Goal: Task Accomplishment & Management: Manage account settings

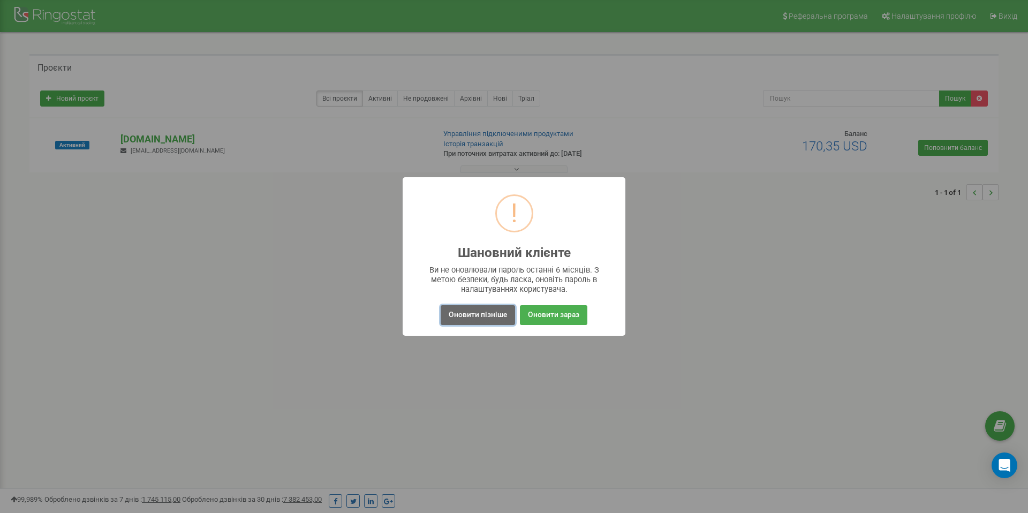
click at [491, 311] on button "Оновити пізніше" at bounding box center [477, 315] width 74 height 20
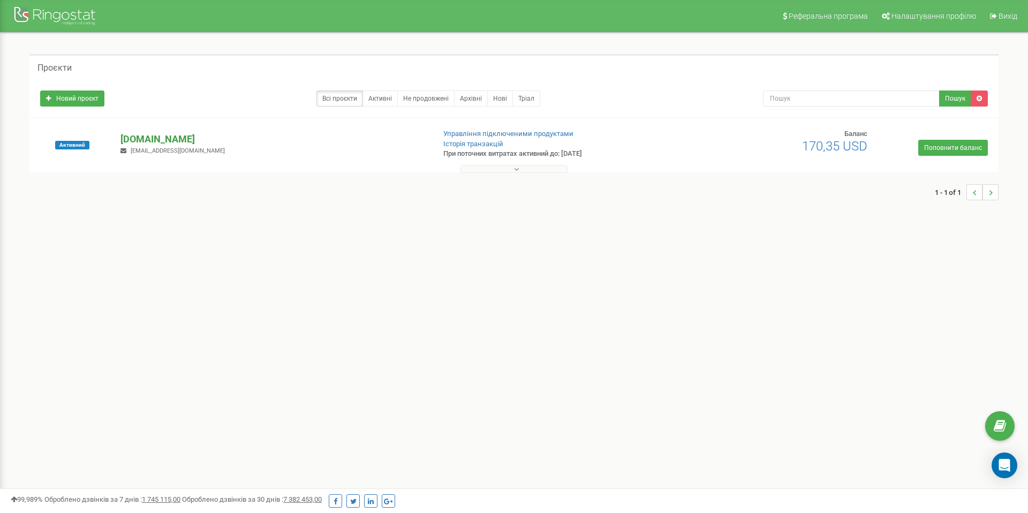
click at [147, 135] on p "[DOMAIN_NAME]" at bounding box center [272, 139] width 305 height 14
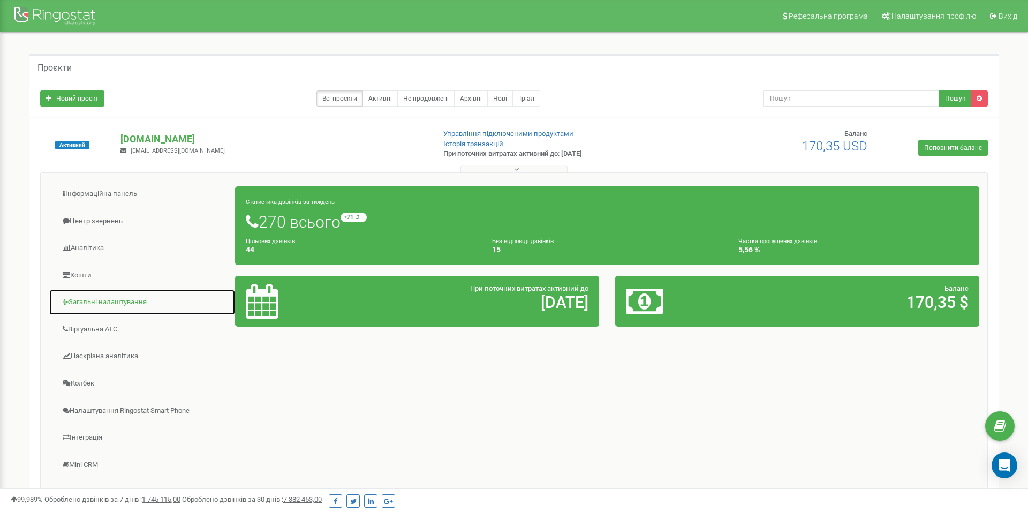
click at [115, 305] on link "Загальні налаштування" at bounding box center [142, 302] width 187 height 26
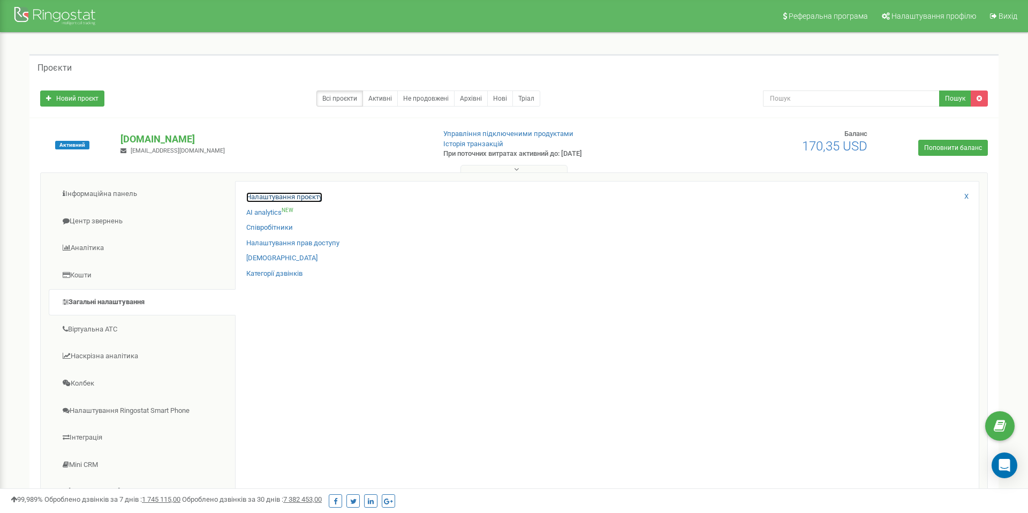
click at [307, 195] on link "Налаштування проєкту" at bounding box center [284, 197] width 76 height 10
click at [270, 224] on link "Співробітники" at bounding box center [269, 228] width 47 height 10
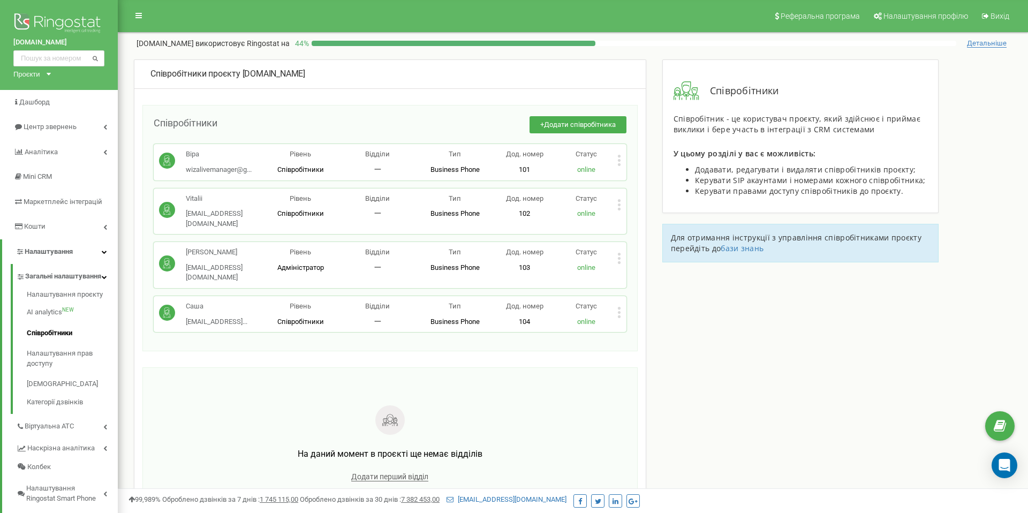
click at [619, 307] on icon at bounding box center [619, 308] width 3 height 3
click at [637, 322] on div "Редагувати" at bounding box center [670, 330] width 105 height 17
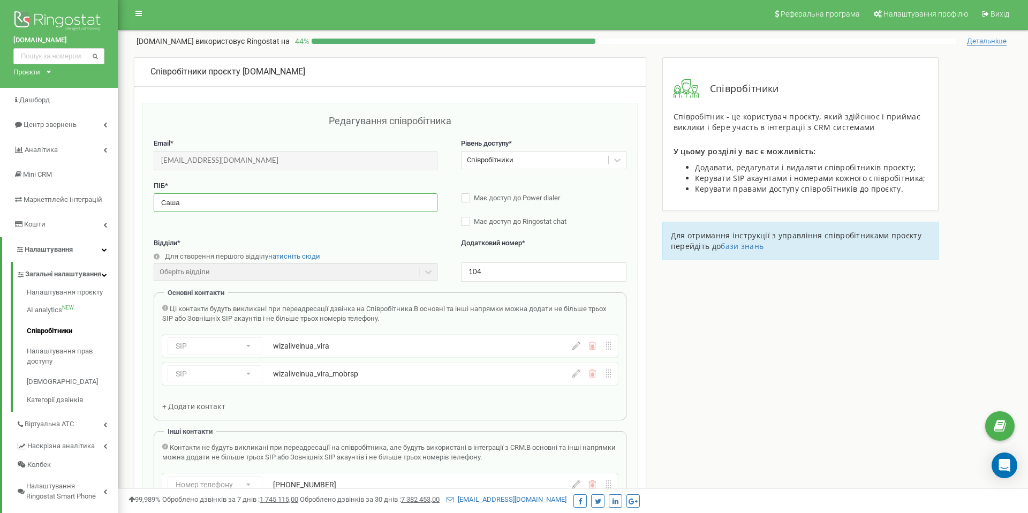
scroll to position [3, 0]
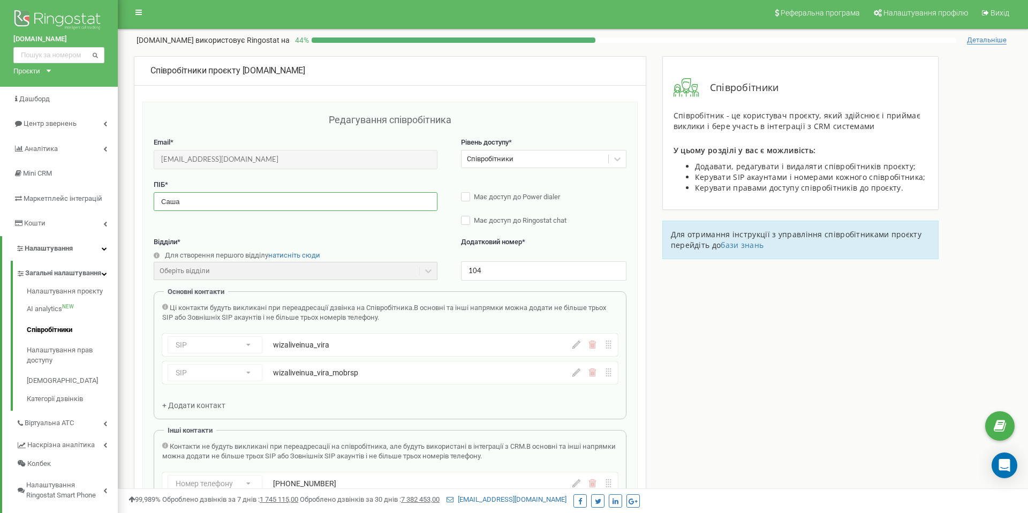
drag, startPoint x: 189, startPoint y: 200, endPoint x: 194, endPoint y: 208, distance: 9.6
click at [194, 208] on input "Саша" at bounding box center [296, 201] width 284 height 19
type input "з"
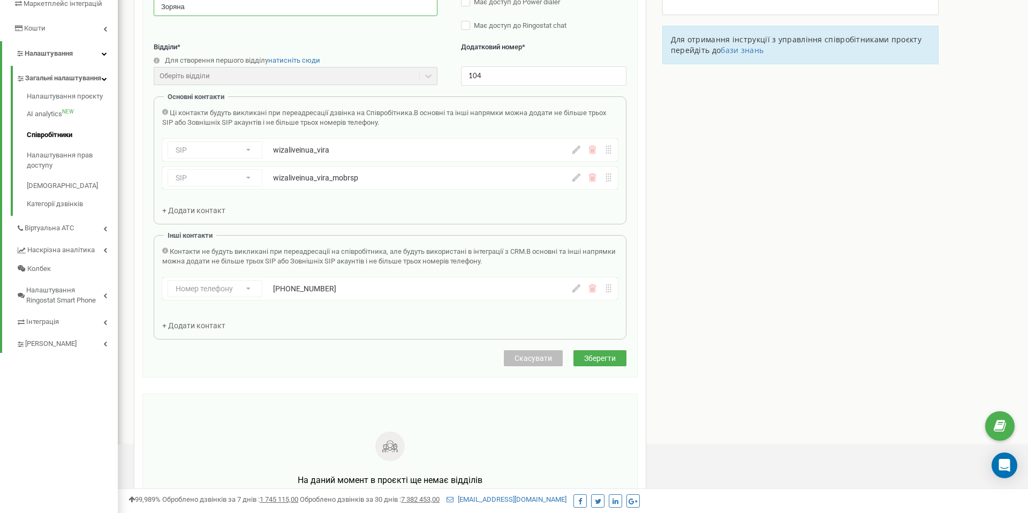
scroll to position [320, 0]
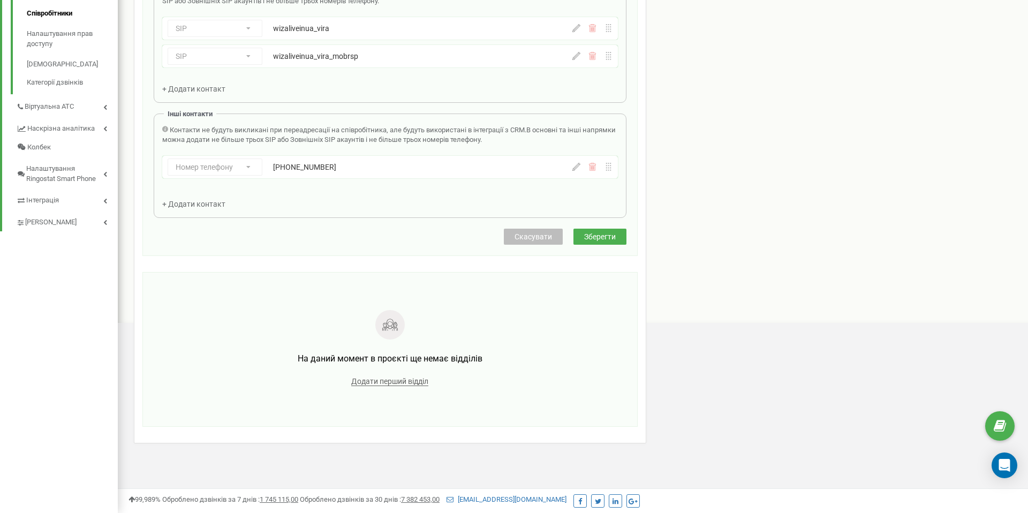
type input "Зоряна"
click at [595, 238] on span "Зберегти" at bounding box center [600, 236] width 32 height 9
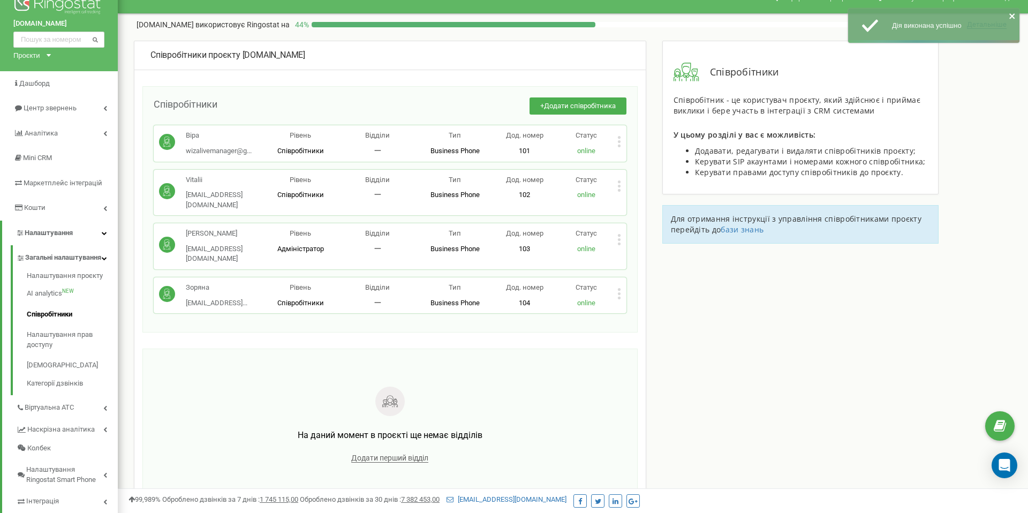
scroll to position [0, 0]
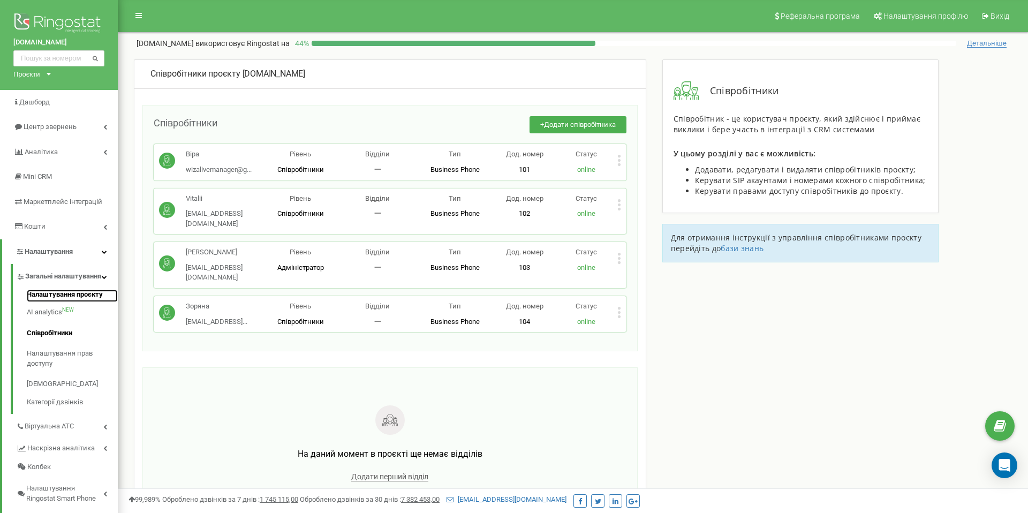
click at [75, 302] on link "Налаштування проєкту" at bounding box center [72, 296] width 91 height 13
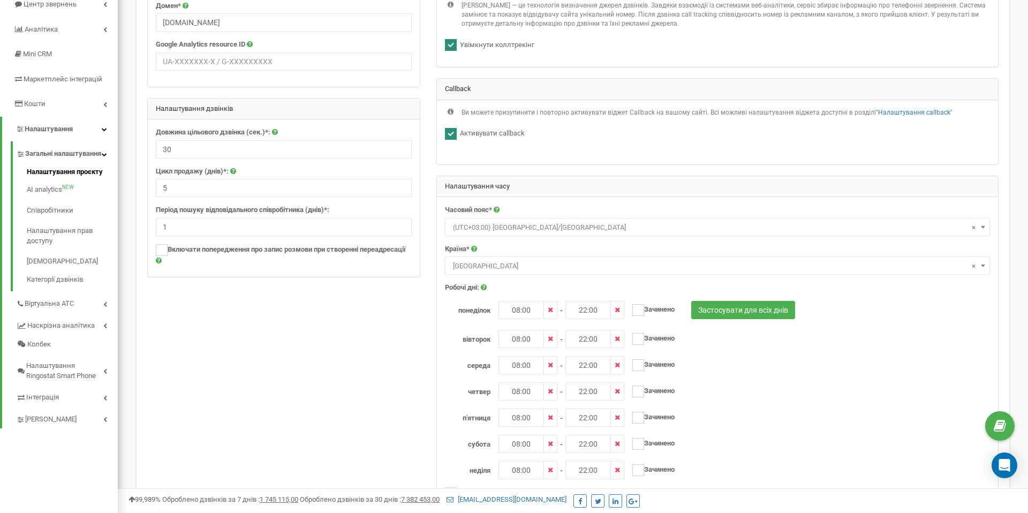
scroll to position [120, 0]
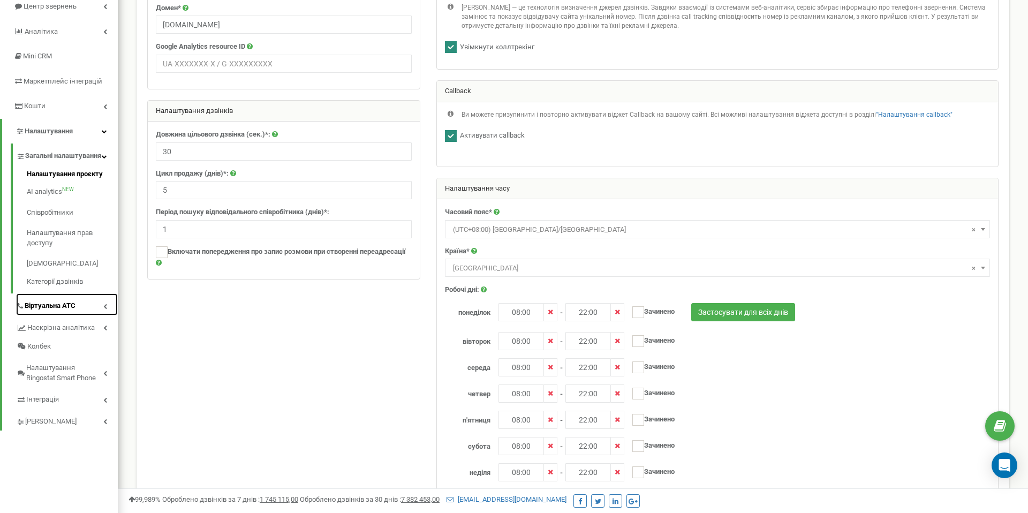
click at [69, 311] on span "Віртуальна АТС" at bounding box center [50, 306] width 51 height 10
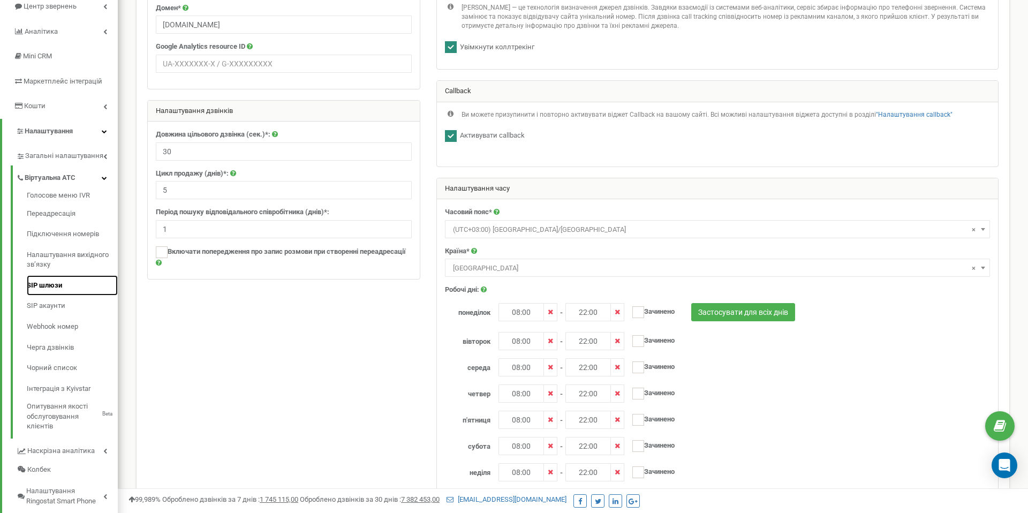
click at [63, 290] on link "SIP шлюзи" at bounding box center [72, 285] width 91 height 21
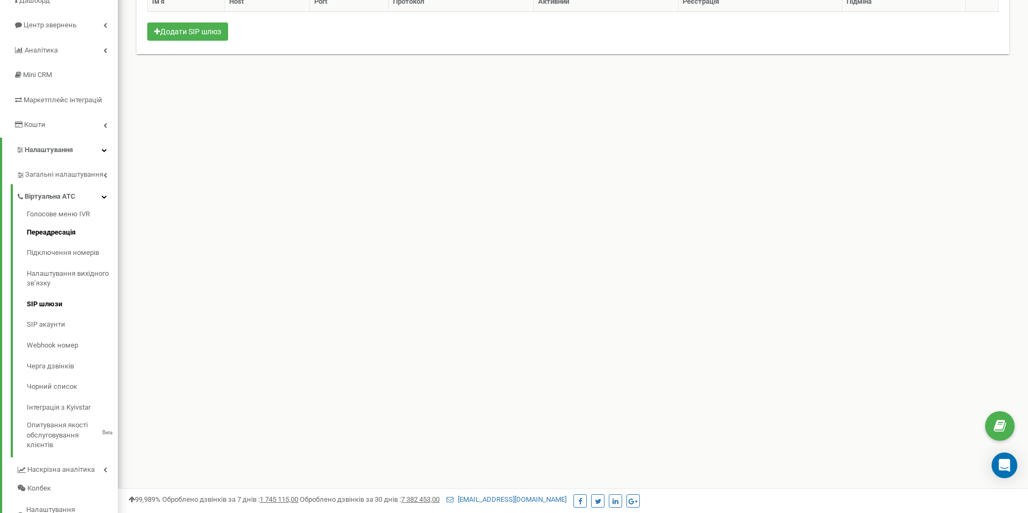
scroll to position [105, 0]
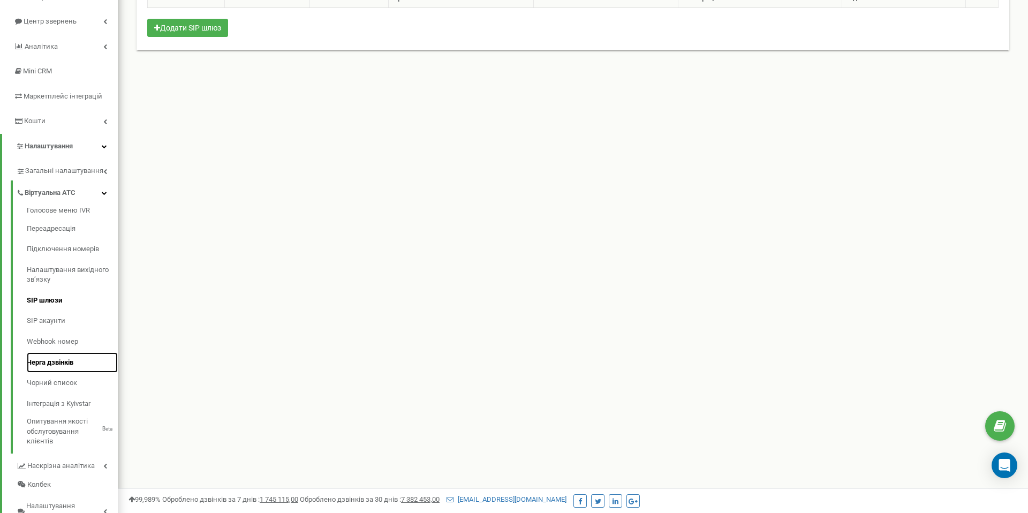
click at [75, 366] on link "Черга дзвінків" at bounding box center [72, 362] width 91 height 21
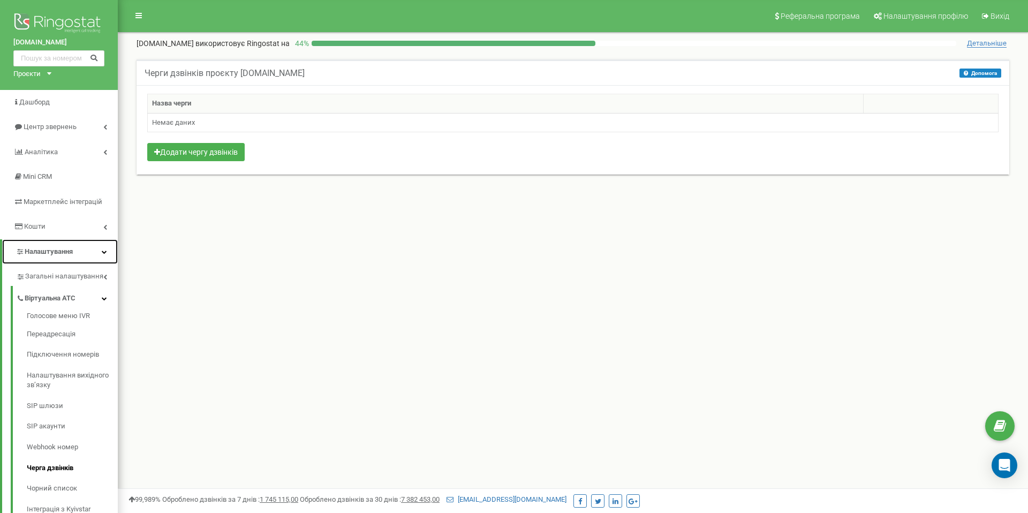
click at [82, 249] on link "Налаштування" at bounding box center [60, 251] width 116 height 25
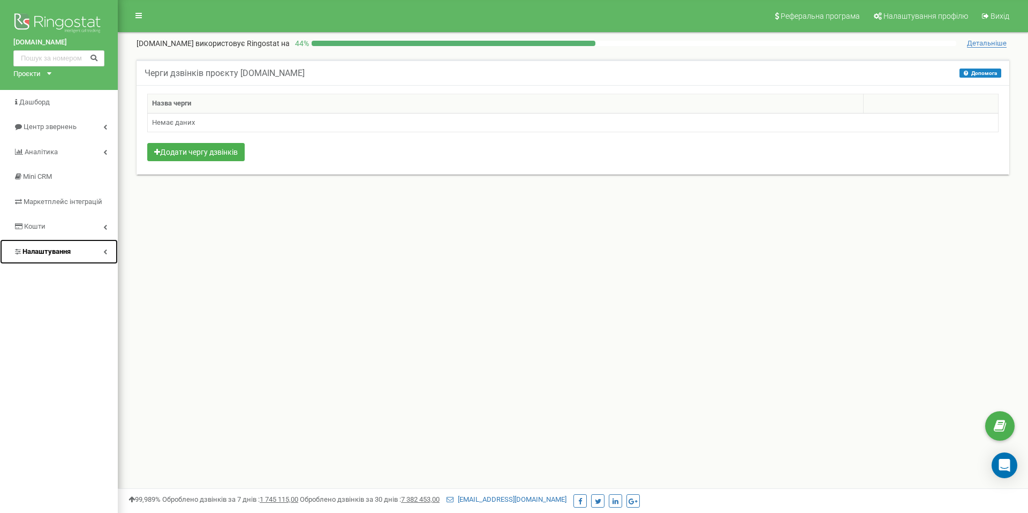
click at [94, 250] on link "Налаштування" at bounding box center [59, 251] width 118 height 25
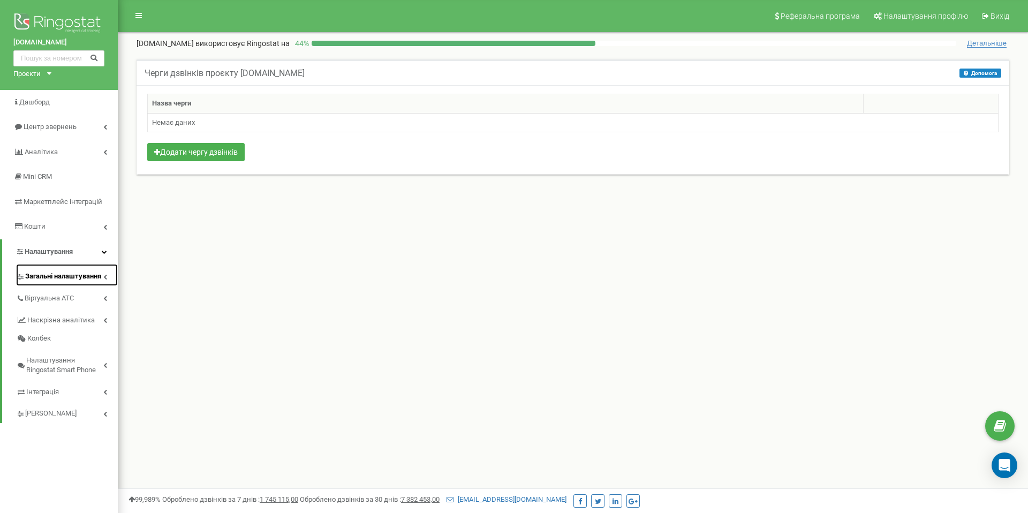
click at [82, 277] on span "Загальні налаштування" at bounding box center [63, 276] width 76 height 10
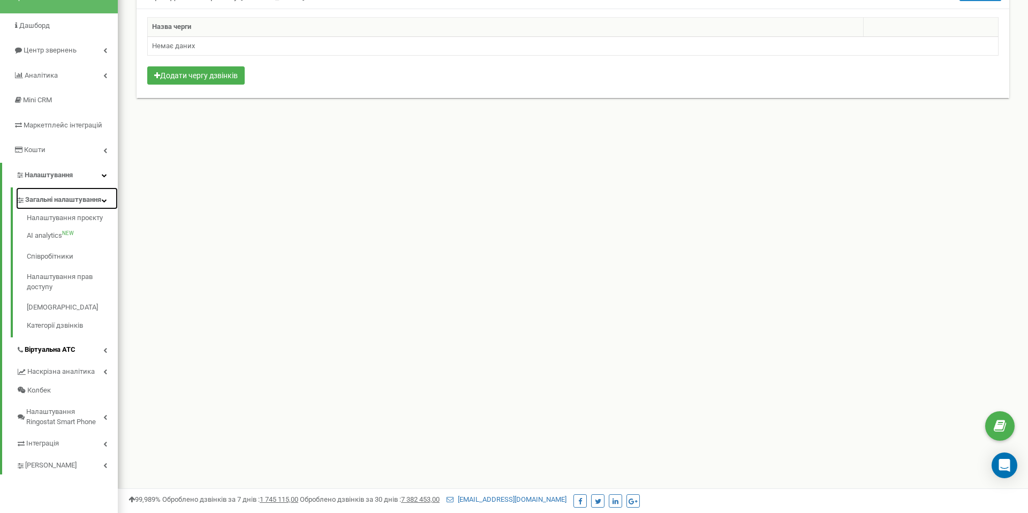
scroll to position [83, 0]
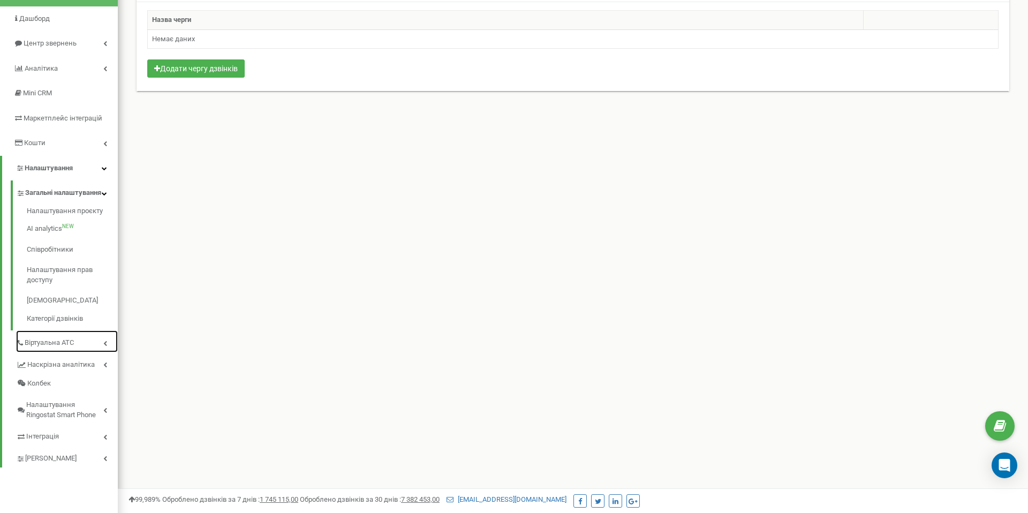
click at [79, 352] on link "Віртуальна АТС" at bounding box center [67, 341] width 102 height 22
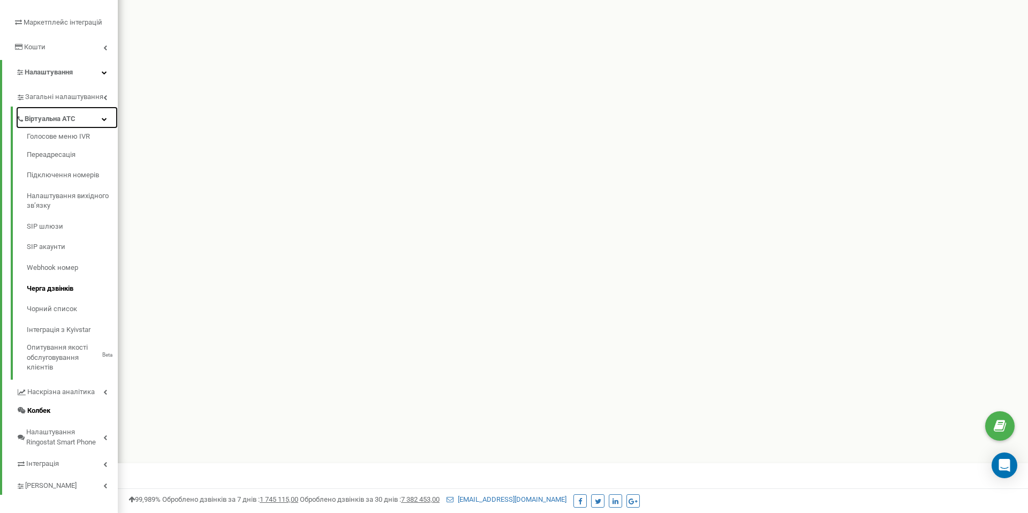
scroll to position [188, 0]
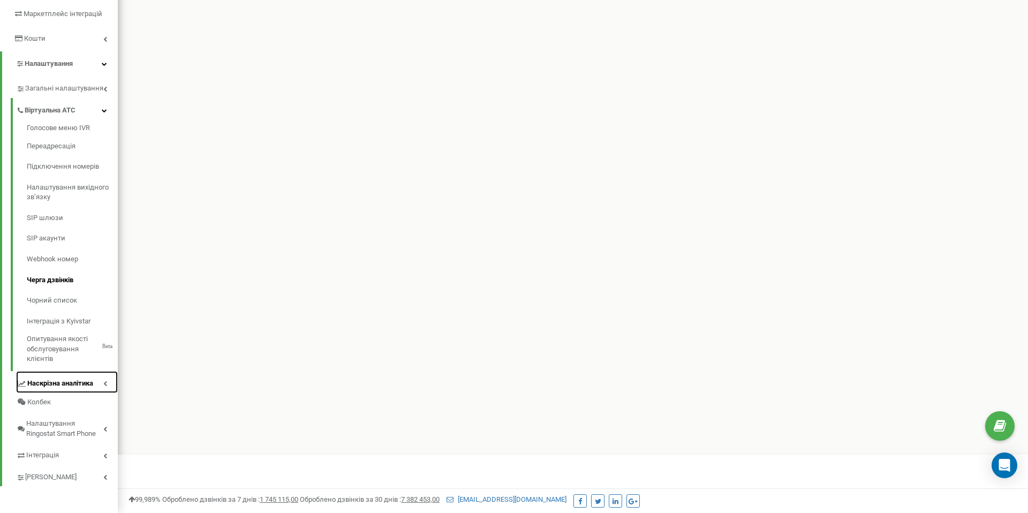
click at [77, 383] on span "Наскрізна аналітика" at bounding box center [60, 383] width 66 height 10
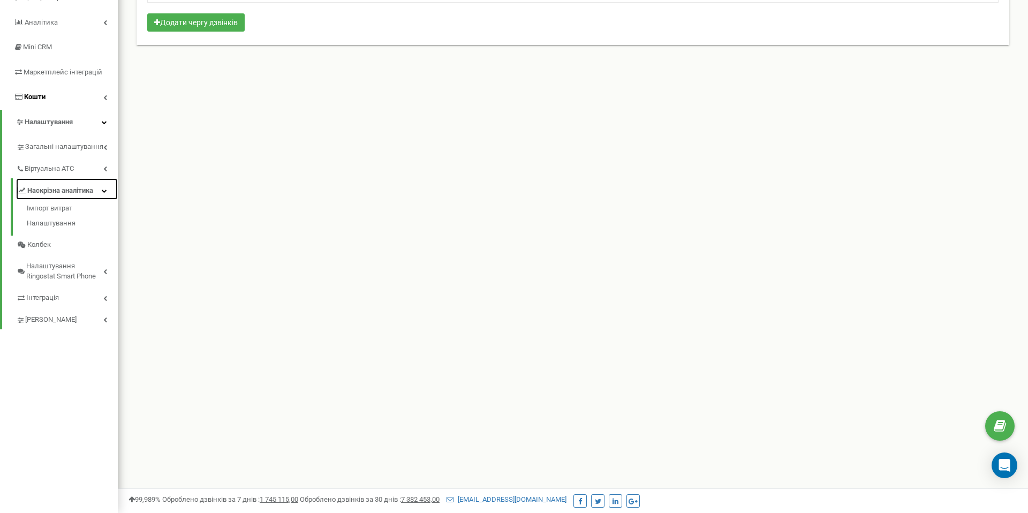
scroll to position [0, 0]
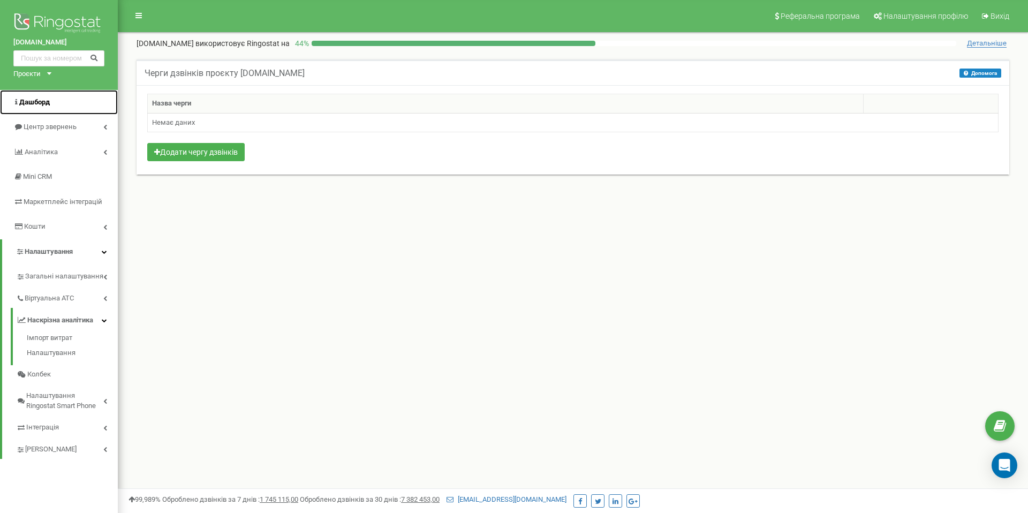
click at [46, 103] on span "Дашборд" at bounding box center [34, 102] width 31 height 8
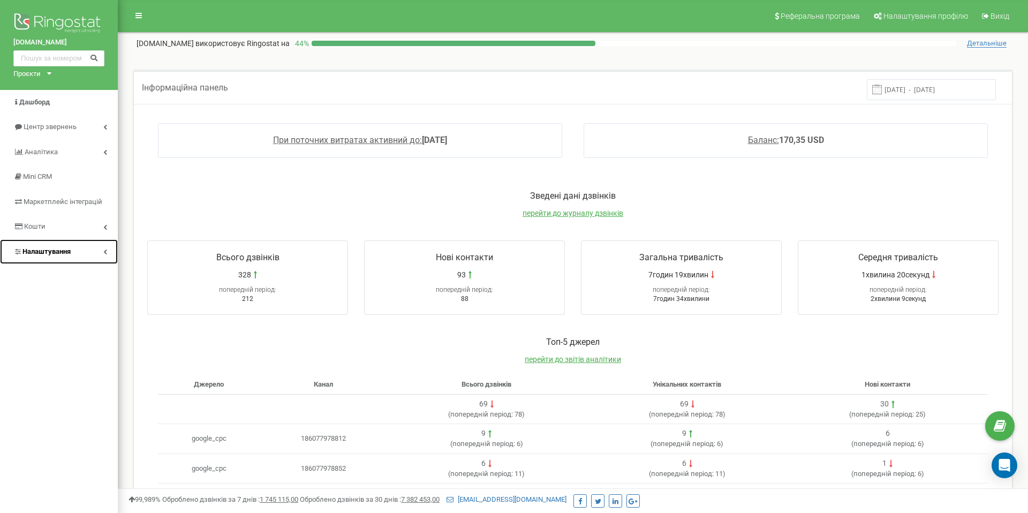
click at [83, 252] on link "Налаштування" at bounding box center [59, 251] width 118 height 25
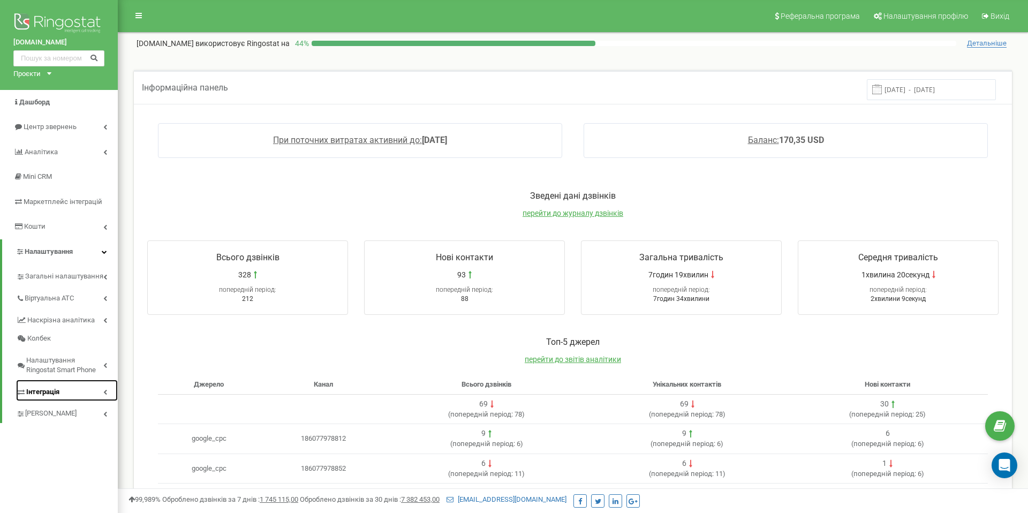
click at [106, 390] on icon at bounding box center [105, 391] width 4 height 5
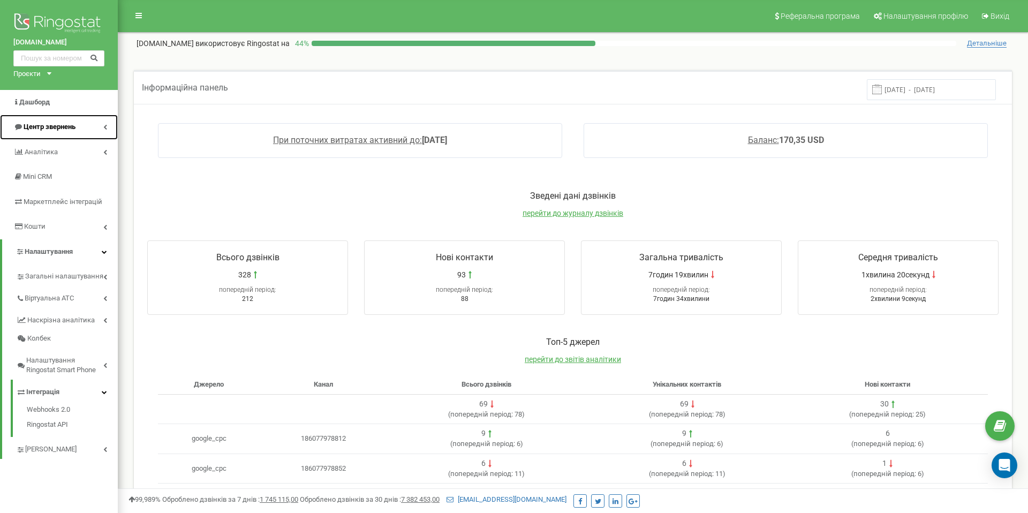
click at [60, 126] on span "Центр звернень" at bounding box center [50, 127] width 52 height 8
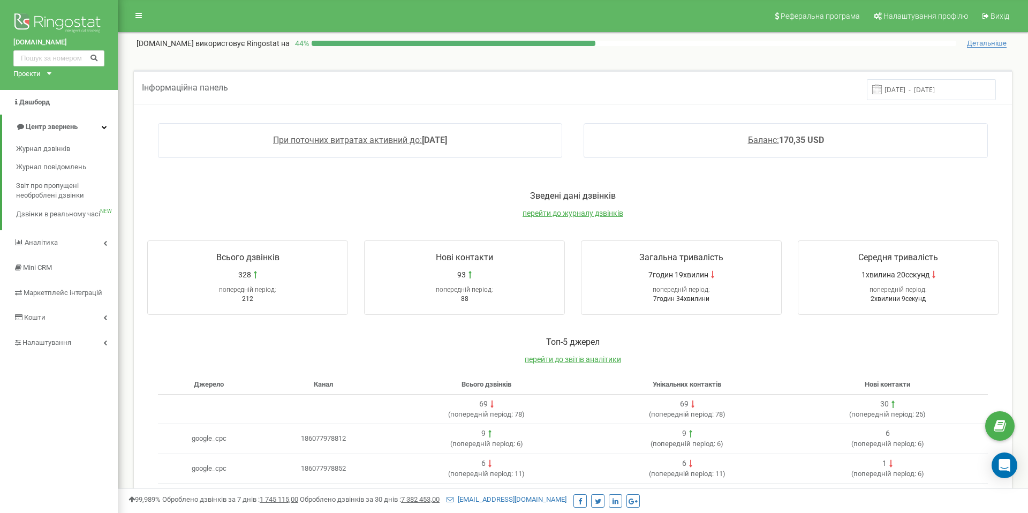
click at [51, 72] on icon at bounding box center [49, 73] width 4 height 3
click at [70, 73] on div "[DOMAIN_NAME] Проєкти [DOMAIN_NAME]" at bounding box center [59, 45] width 118 height 90
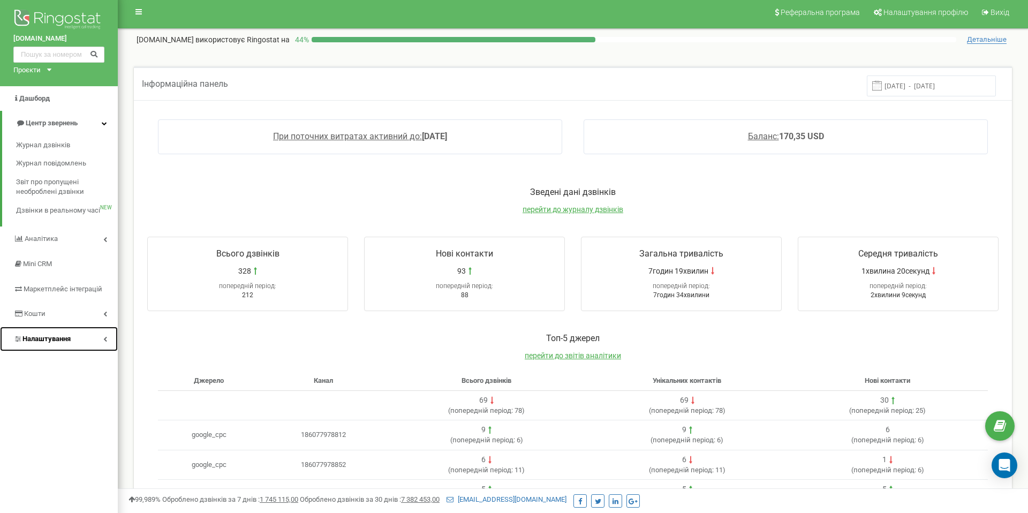
click at [81, 341] on link "Налаштування" at bounding box center [59, 338] width 118 height 25
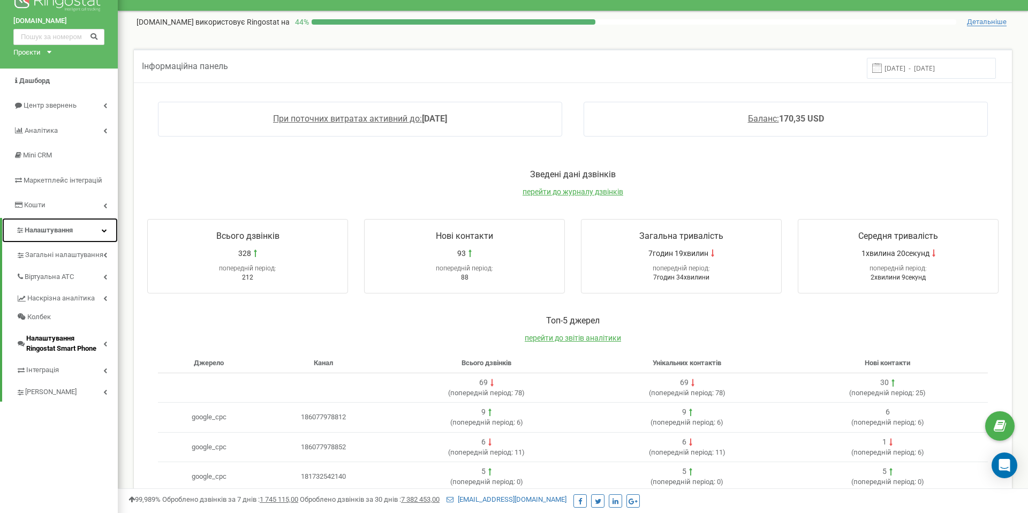
scroll to position [23, 0]
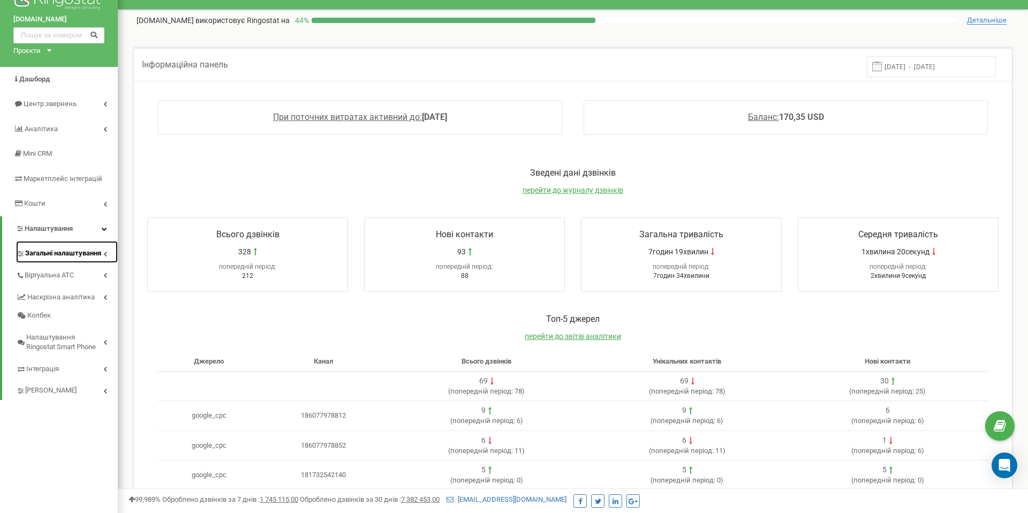
click at [74, 258] on span "Загальні налаштування" at bounding box center [63, 253] width 76 height 10
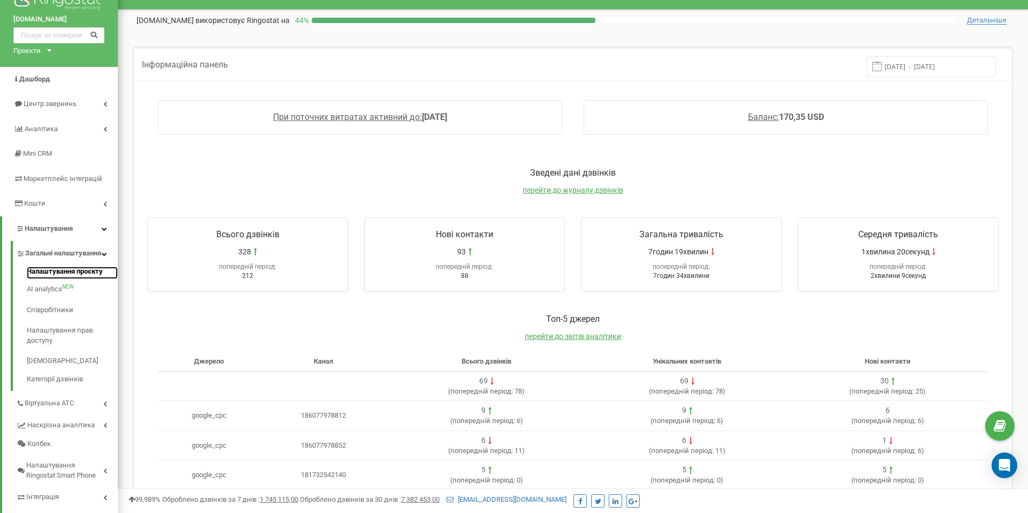
click at [78, 279] on link "Налаштування проєкту" at bounding box center [72, 273] width 91 height 13
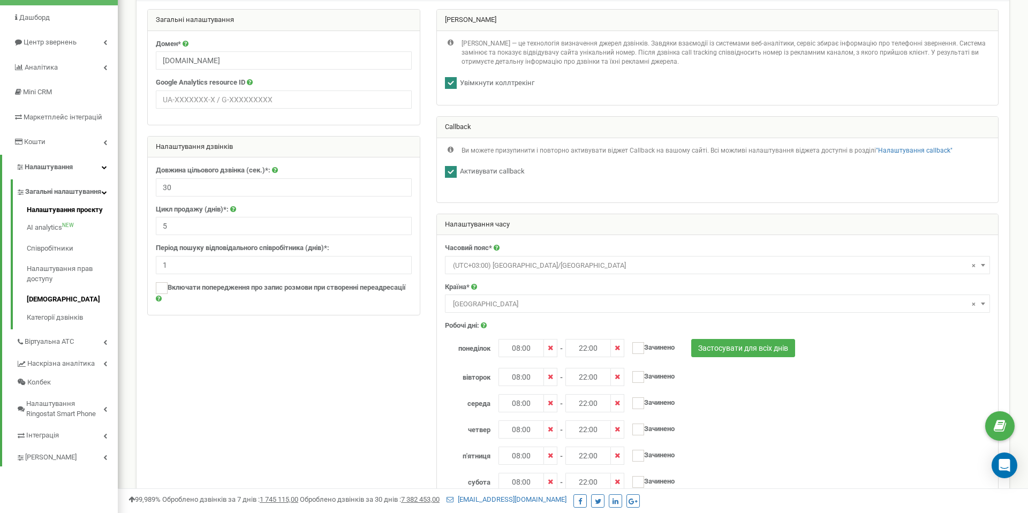
scroll to position [83, 0]
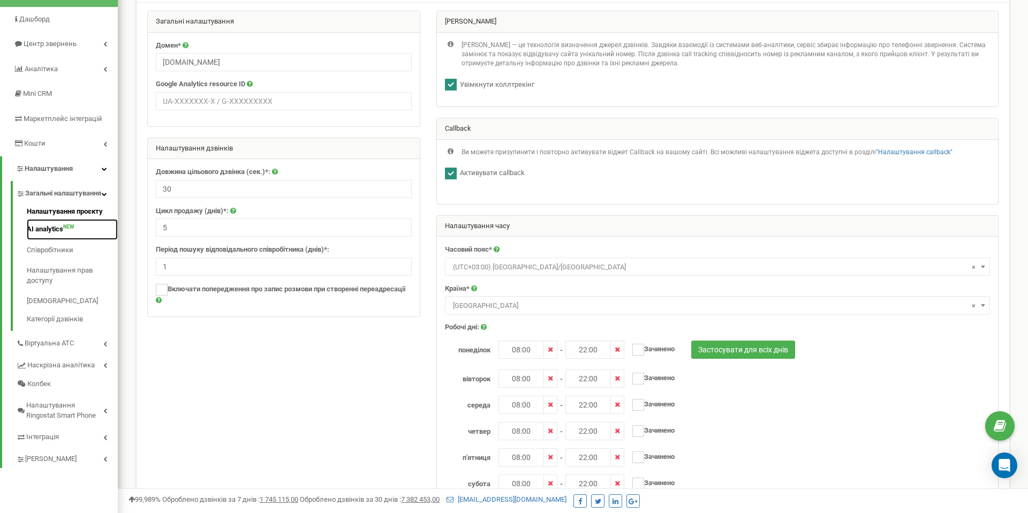
click at [52, 240] on link "AI analytics NEW" at bounding box center [72, 229] width 91 height 21
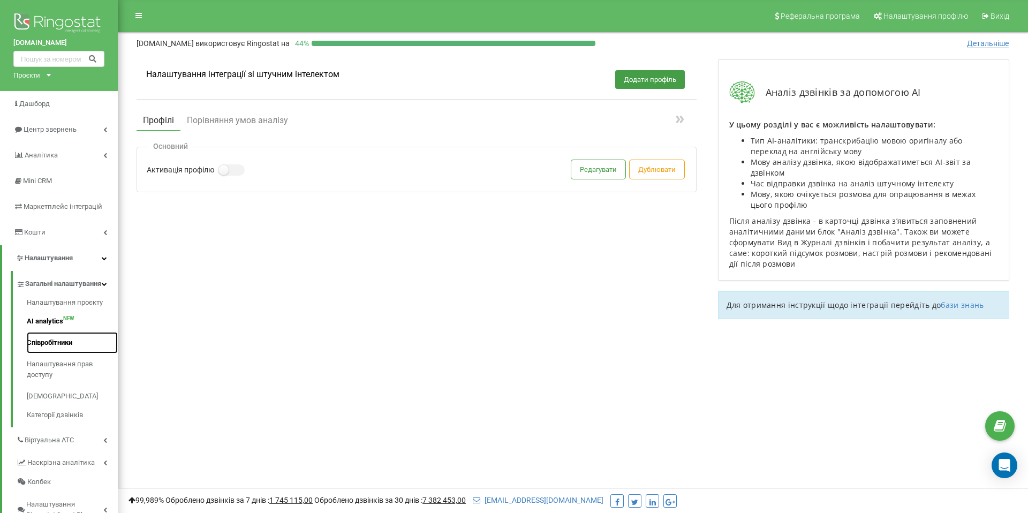
click at [71, 352] on link "Співробітники" at bounding box center [72, 342] width 91 height 21
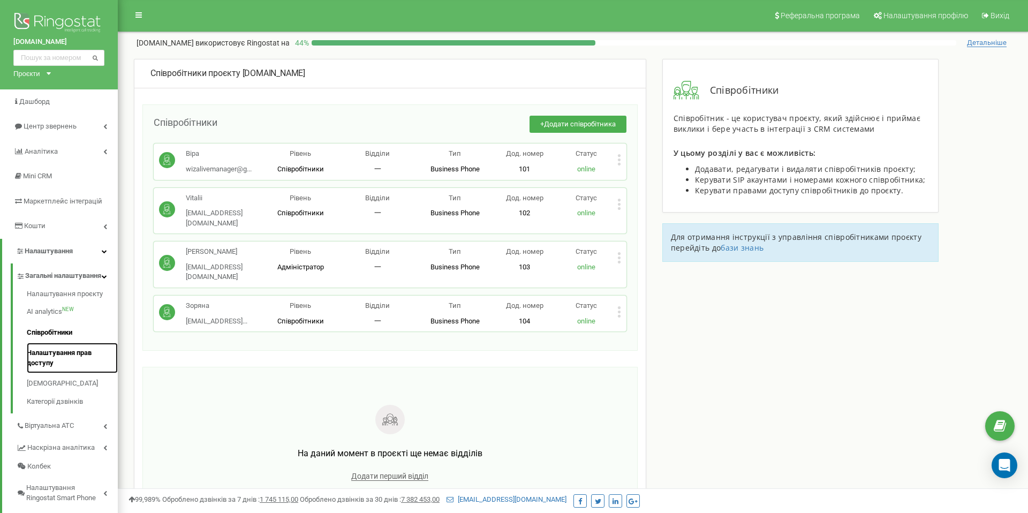
scroll to position [3, 0]
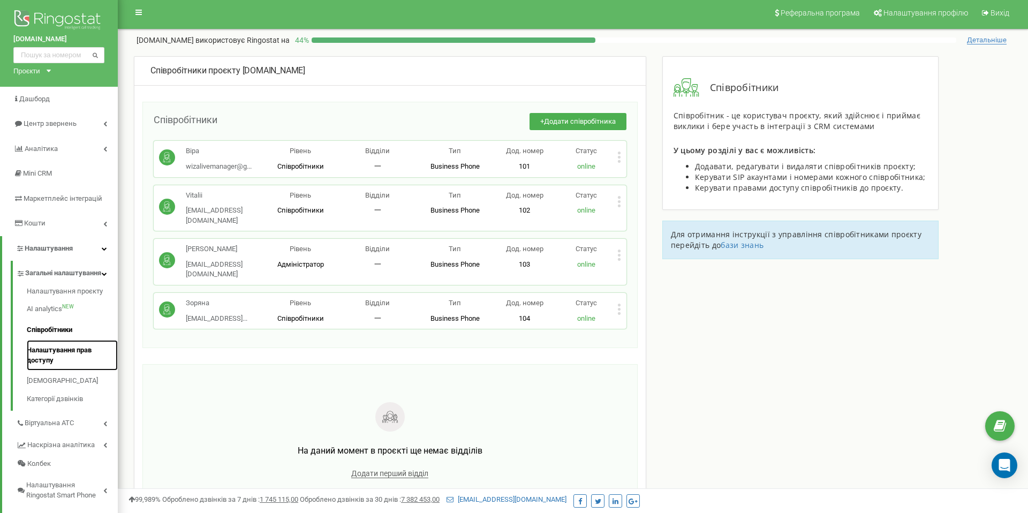
click at [69, 361] on link "Налаштування прав доступу" at bounding box center [72, 355] width 91 height 31
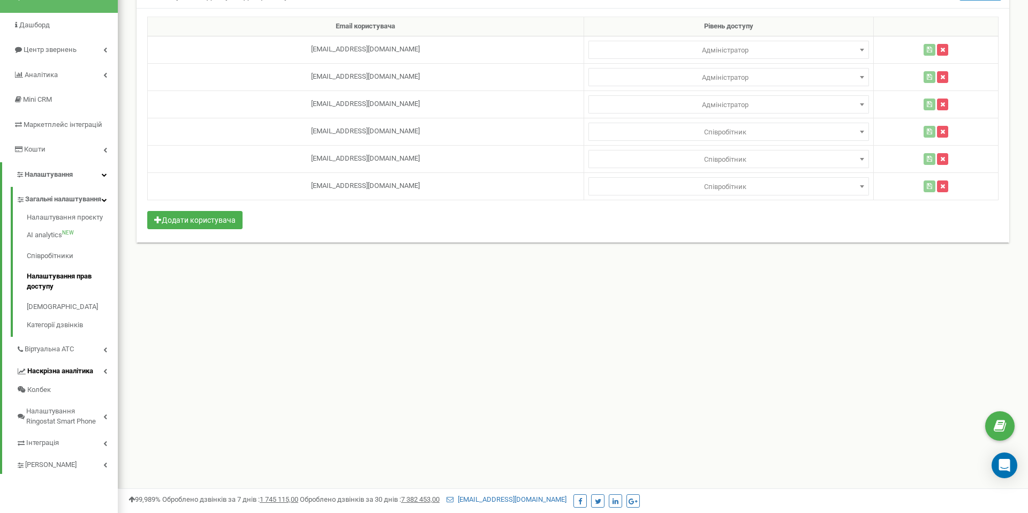
scroll to position [78, 0]
click at [55, 49] on span "Центр звернень" at bounding box center [50, 49] width 52 height 8
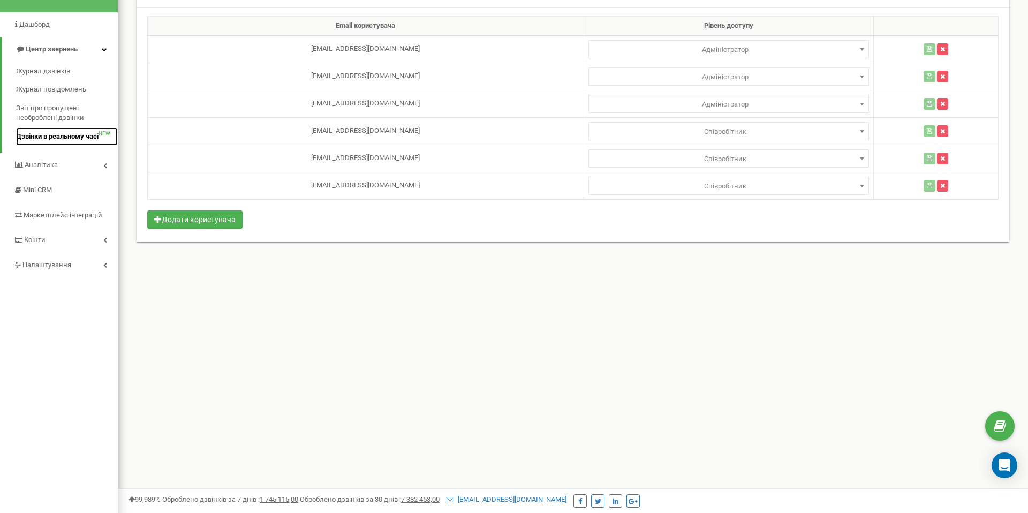
click at [68, 136] on span "Дзвінки в реальному часі" at bounding box center [57, 137] width 82 height 10
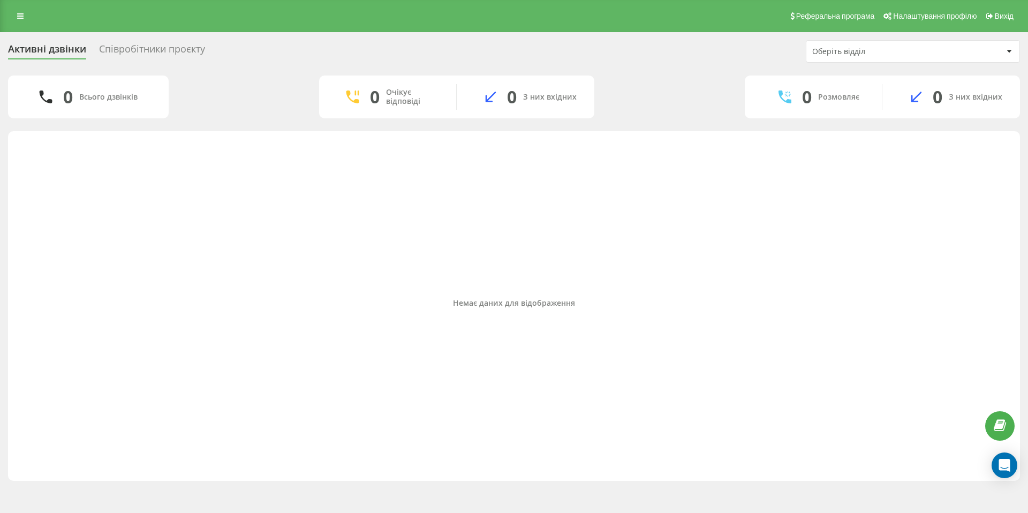
click at [126, 49] on div "Співробітники проєкту" at bounding box center [152, 51] width 106 height 17
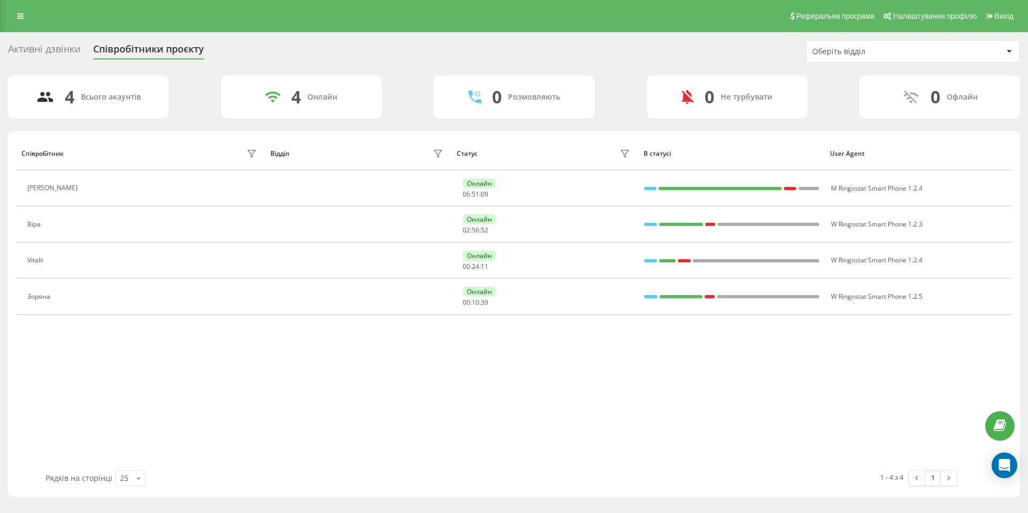
click at [66, 51] on div "Активні дзвінки" at bounding box center [44, 51] width 72 height 17
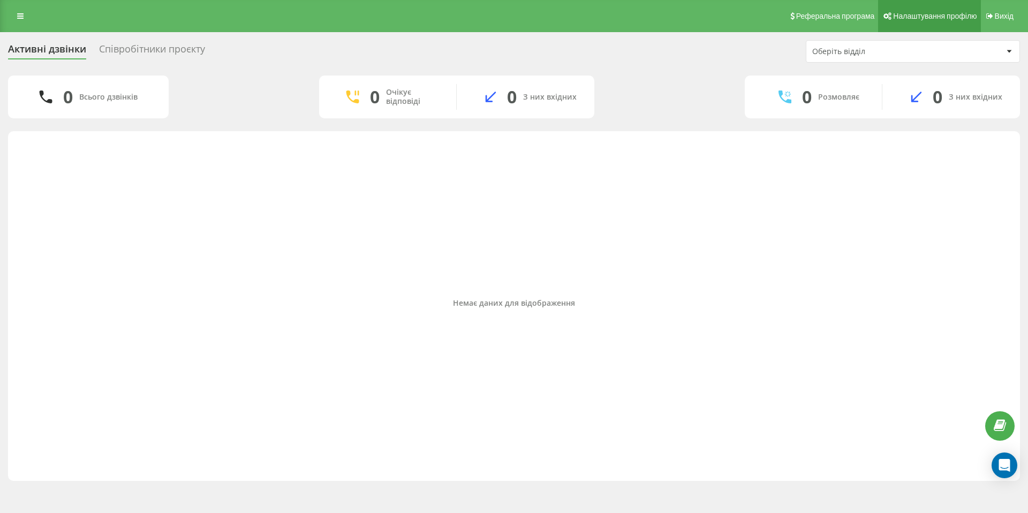
click at [921, 27] on link "Налаштування профілю" at bounding box center [929, 16] width 102 height 32
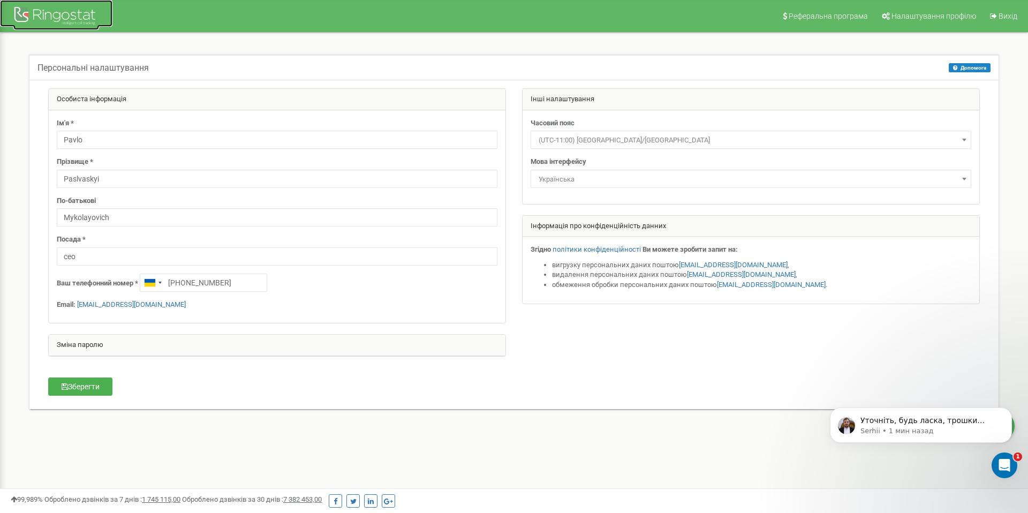
click at [32, 15] on div at bounding box center [56, 17] width 86 height 26
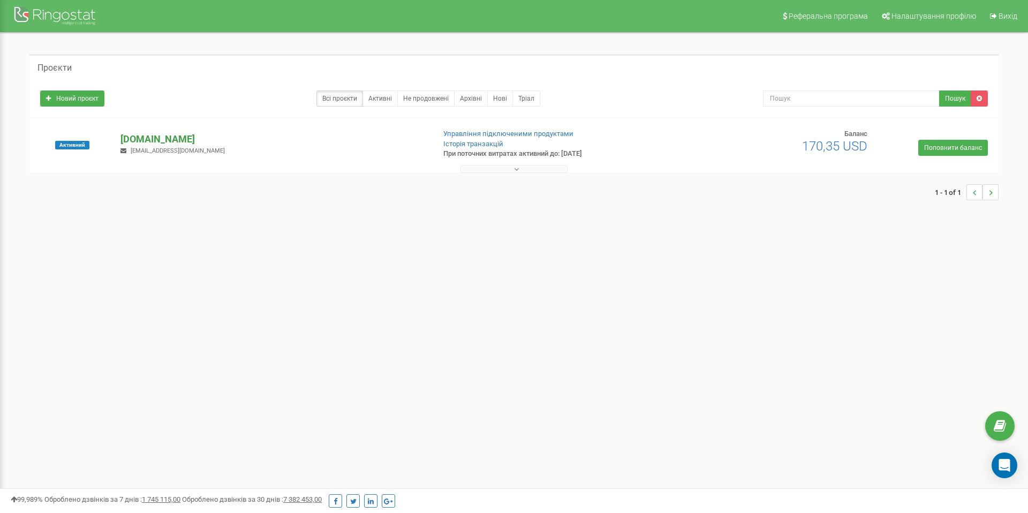
click at [131, 138] on p "[DOMAIN_NAME]" at bounding box center [272, 139] width 305 height 14
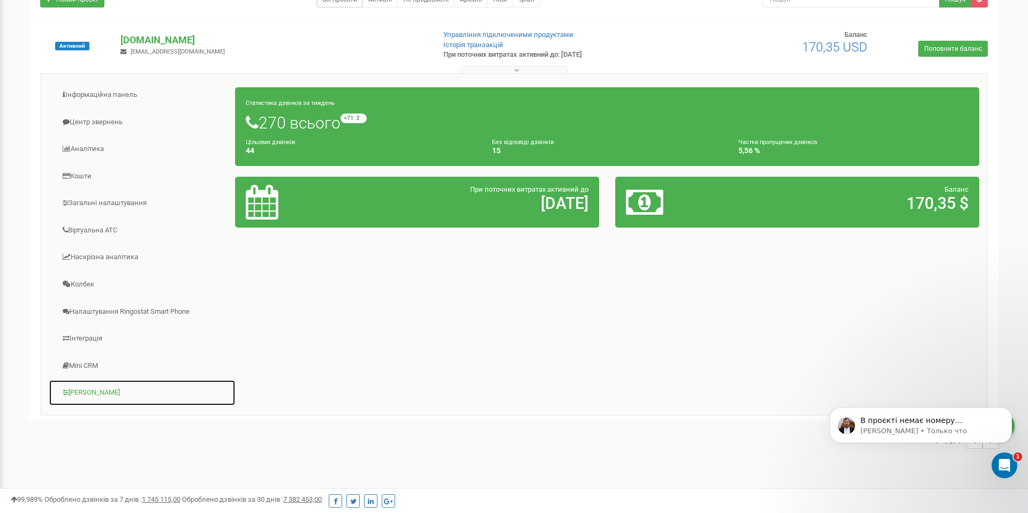
click at [90, 391] on link "[PERSON_NAME]" at bounding box center [142, 392] width 187 height 26
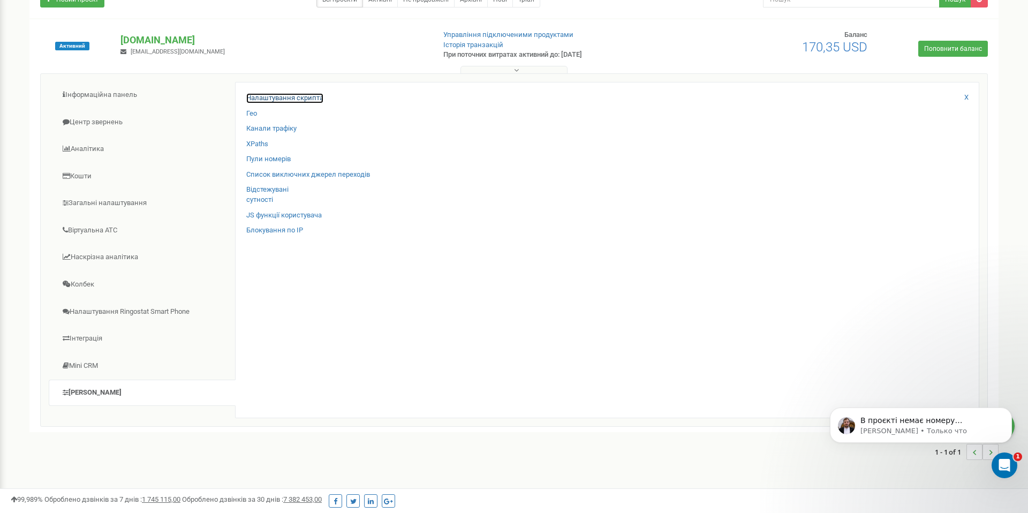
click at [272, 100] on link "Налаштування скрипта" at bounding box center [284, 98] width 77 height 10
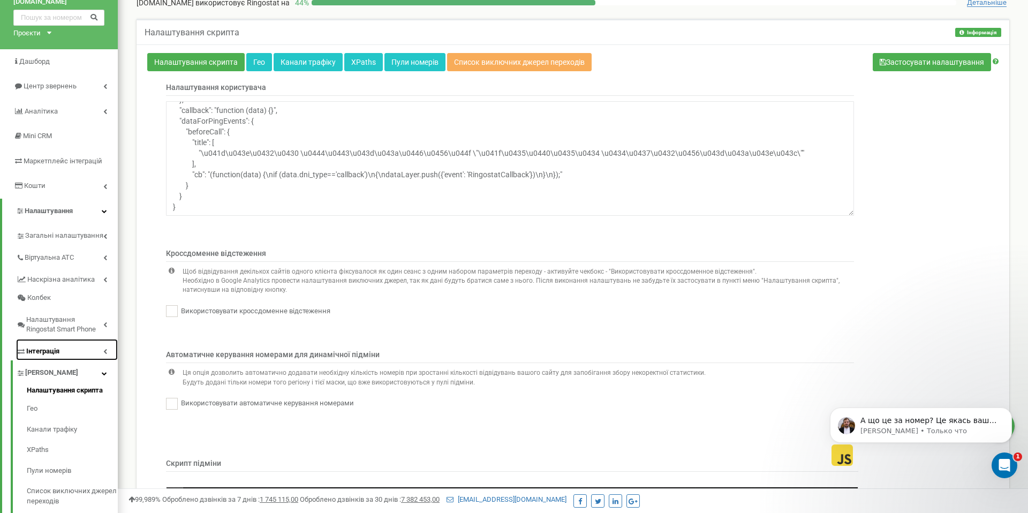
click at [55, 346] on span "Інтеграція" at bounding box center [42, 351] width 33 height 10
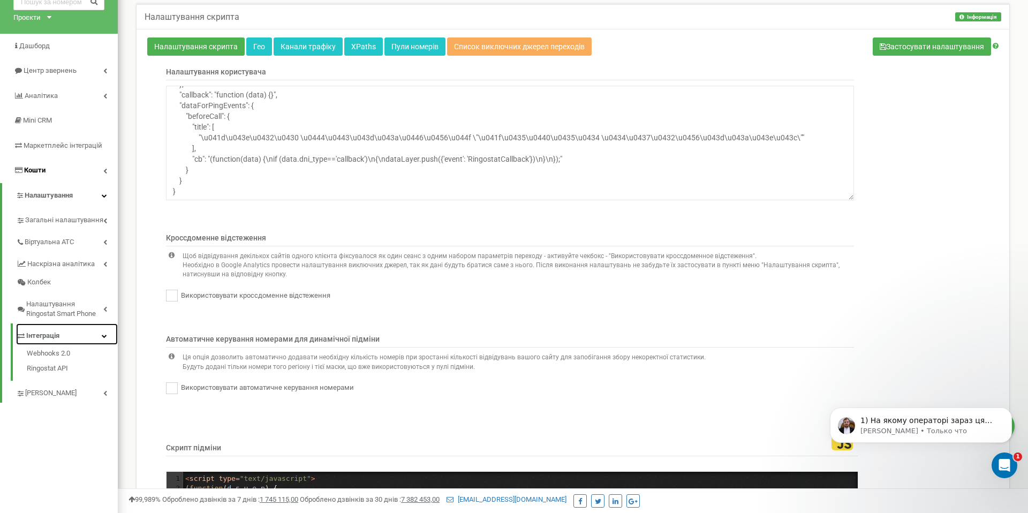
scroll to position [63, 0]
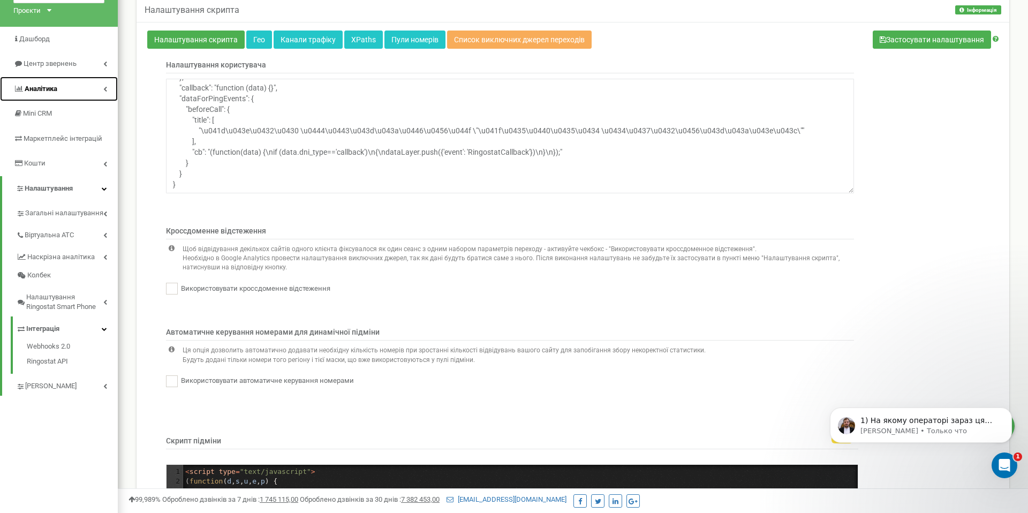
click at [67, 89] on link "Аналiтика" at bounding box center [59, 89] width 118 height 25
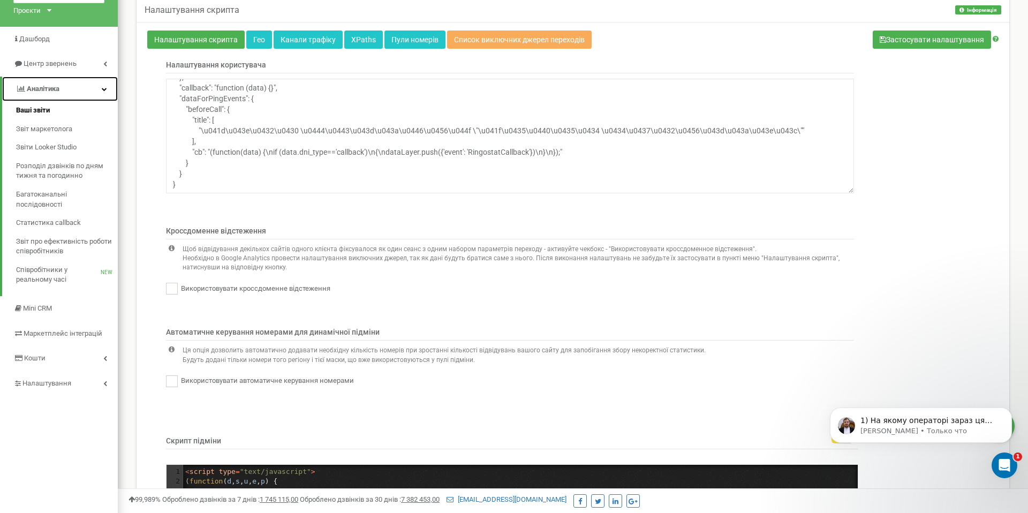
scroll to position [64, 0]
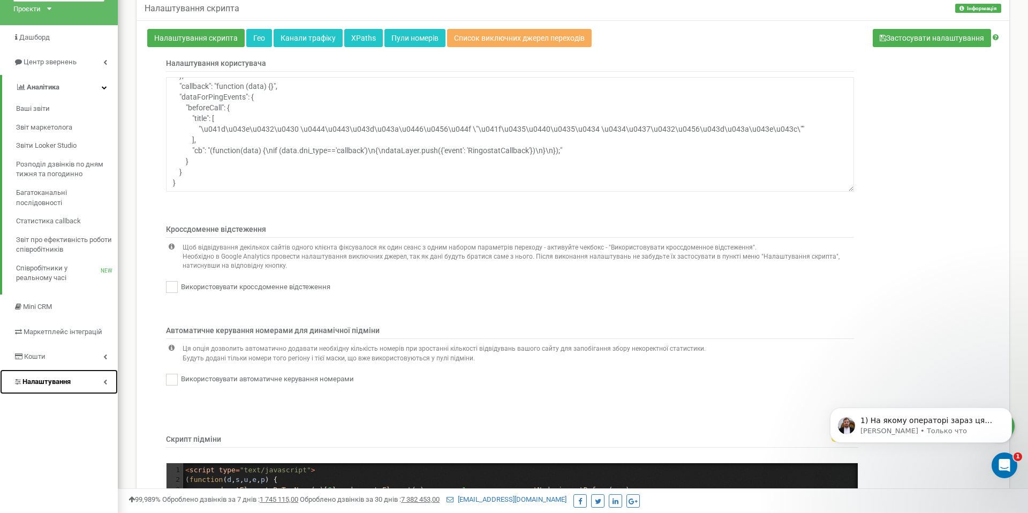
click at [77, 382] on link "Налаштування" at bounding box center [59, 381] width 118 height 25
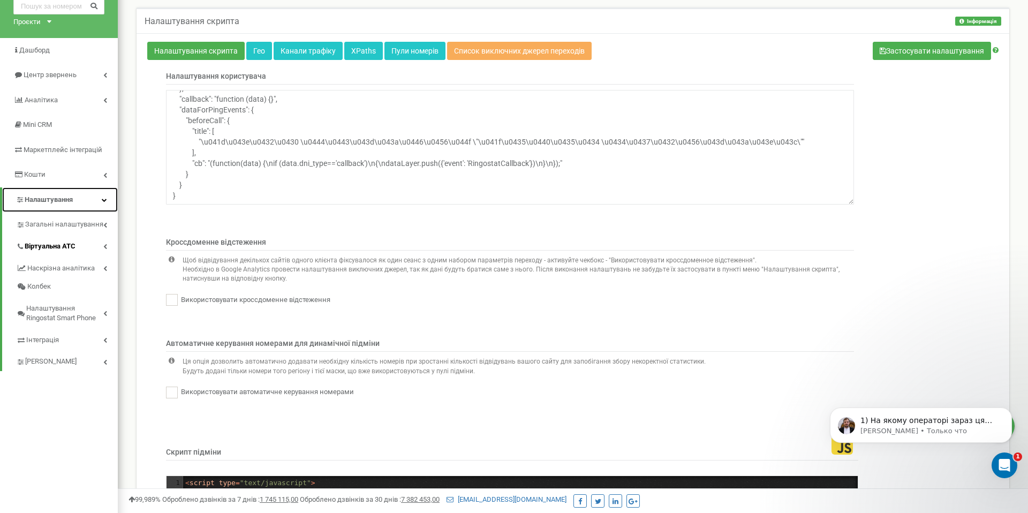
scroll to position [49, 0]
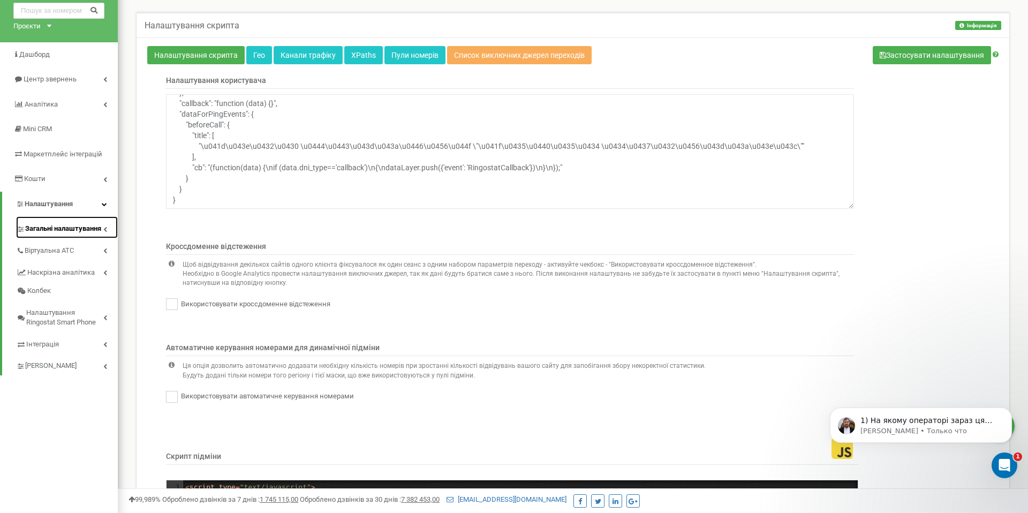
click at [64, 229] on span "Загальні налаштування" at bounding box center [63, 229] width 76 height 10
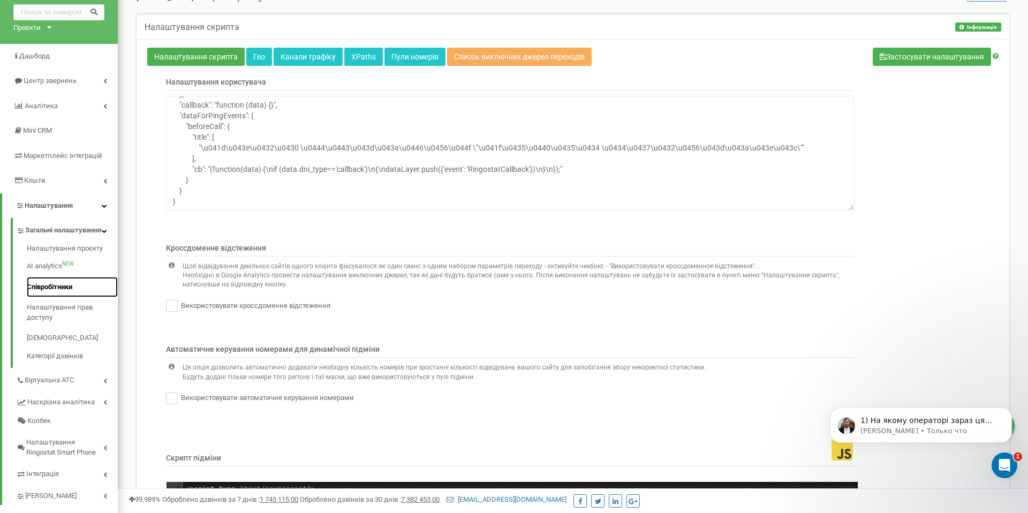
click at [63, 297] on link "Співробітники" at bounding box center [72, 287] width 91 height 21
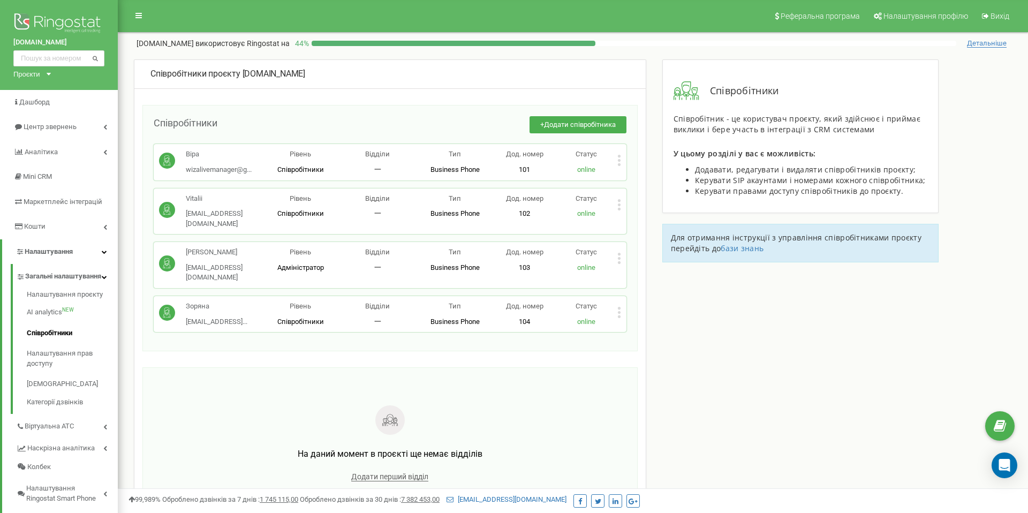
click at [617, 307] on icon at bounding box center [619, 312] width 4 height 11
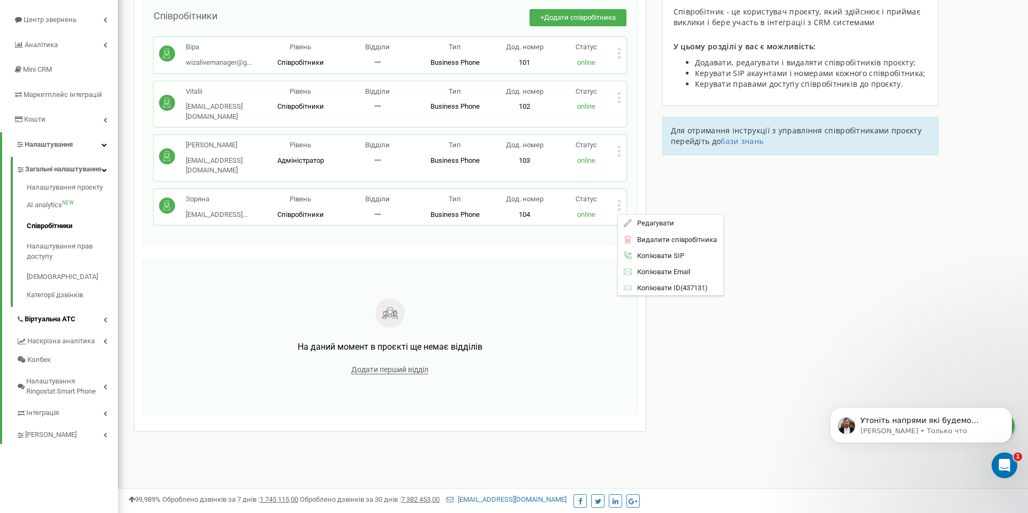
scroll to position [130, 0]
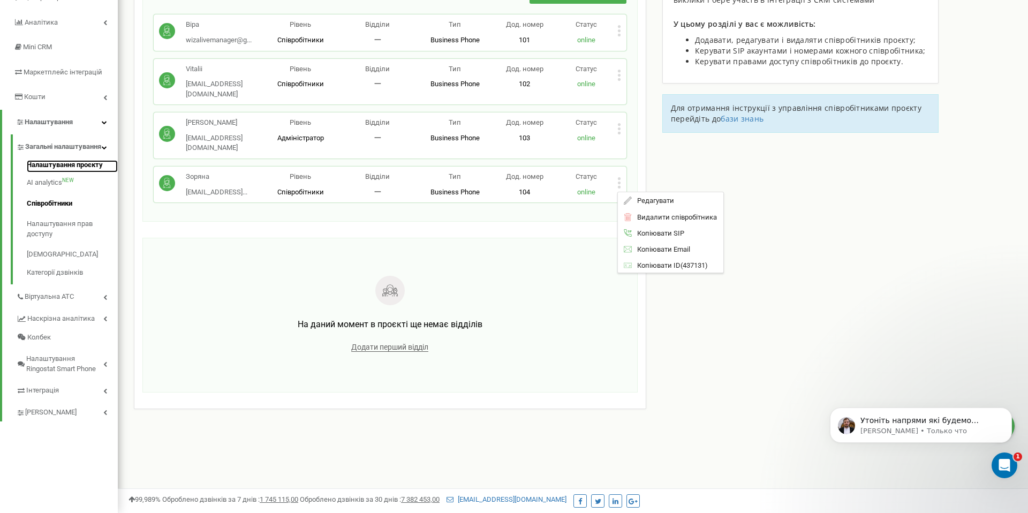
click at [62, 173] on link "Налаштування проєкту" at bounding box center [72, 166] width 91 height 13
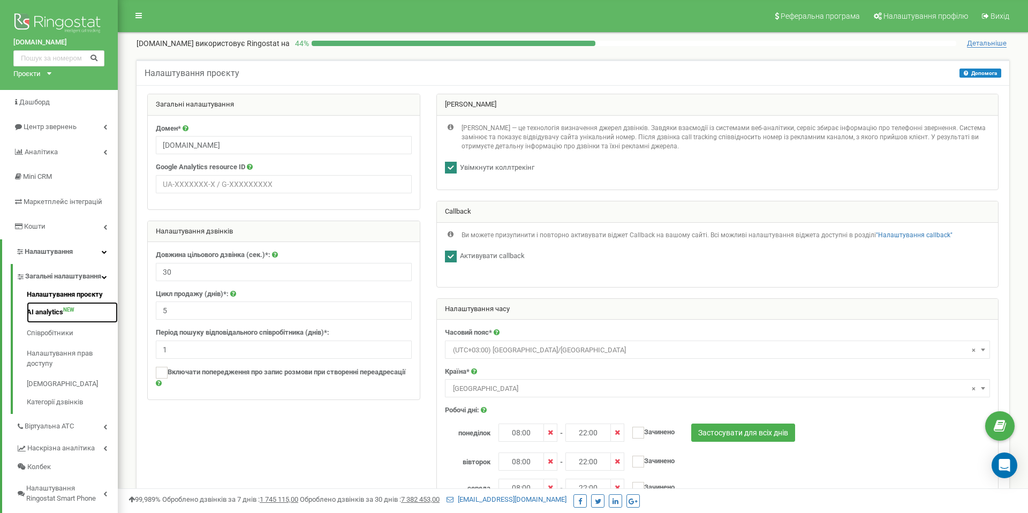
click at [44, 323] on link "AI analytics NEW" at bounding box center [72, 312] width 91 height 21
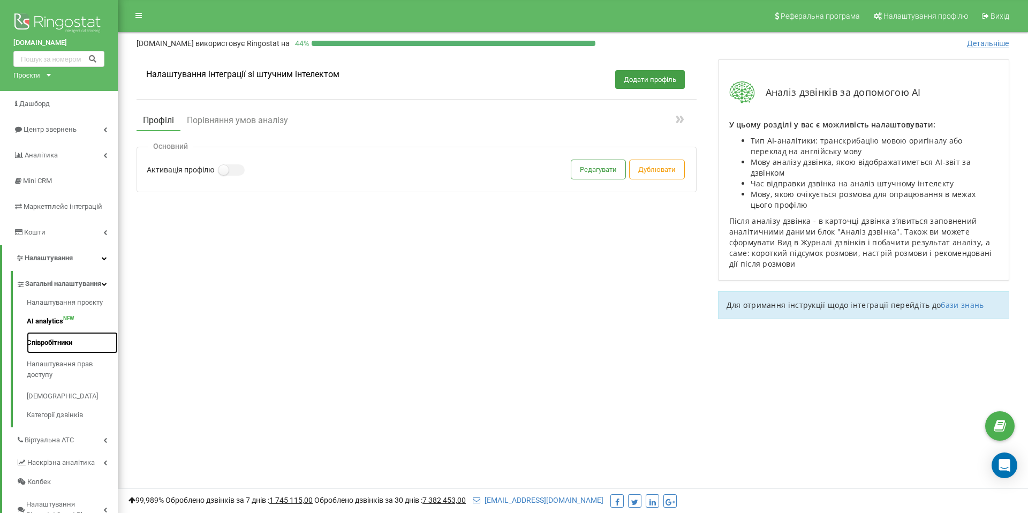
click at [53, 353] on link "Співробітники" at bounding box center [72, 342] width 91 height 21
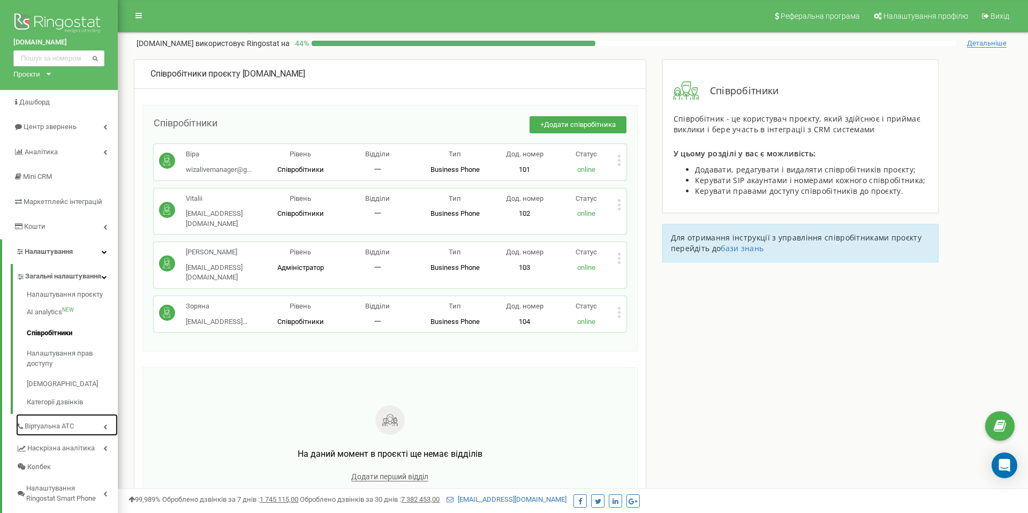
click at [63, 431] on span "Віртуальна АТС" at bounding box center [49, 426] width 49 height 10
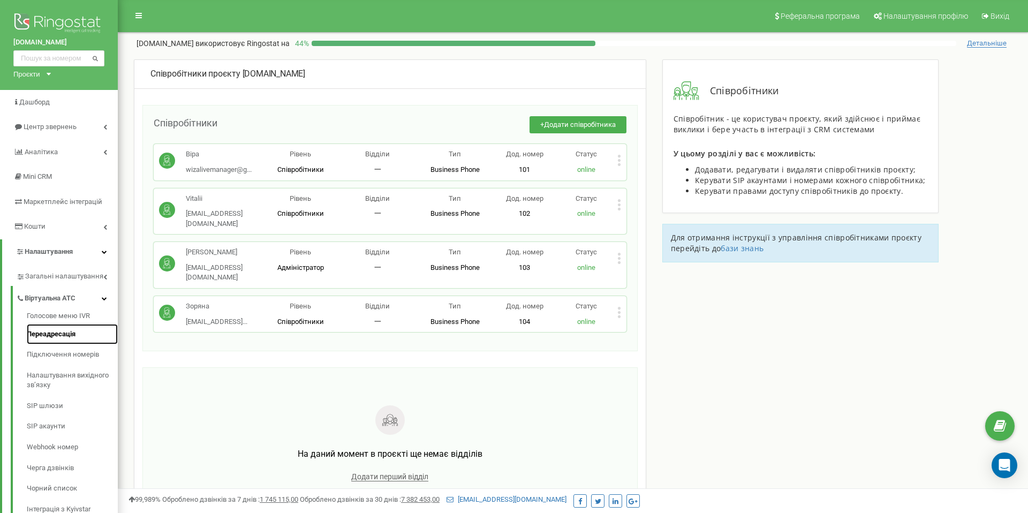
click at [65, 336] on link "Переадресація" at bounding box center [72, 334] width 91 height 21
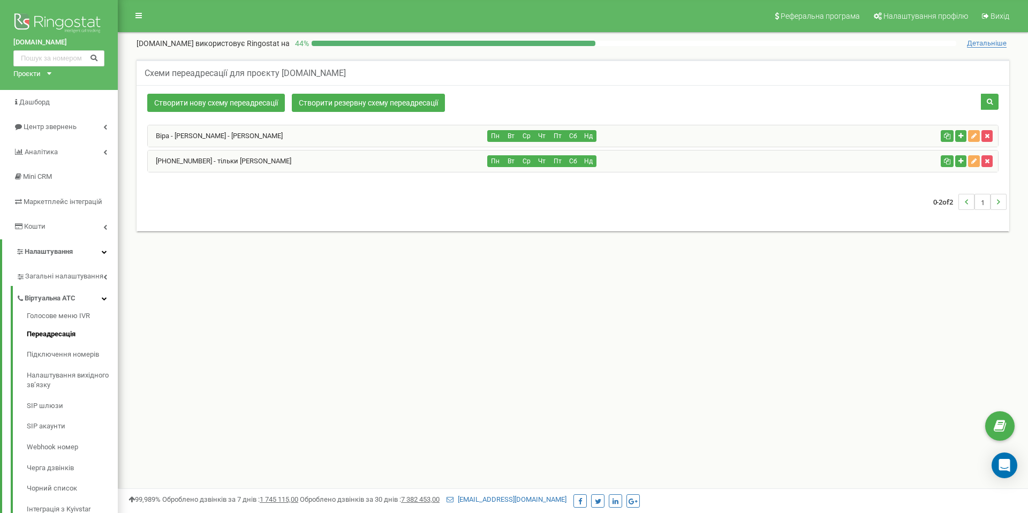
scroll to position [1, 0]
click at [736, 133] on div "Пн Вт Ср Чт Пт Сб Нд" at bounding box center [712, 136] width 449 height 12
click at [590, 134] on button "Нд" at bounding box center [588, 136] width 16 height 12
click at [971, 132] on icon "button" at bounding box center [973, 135] width 5 height 6
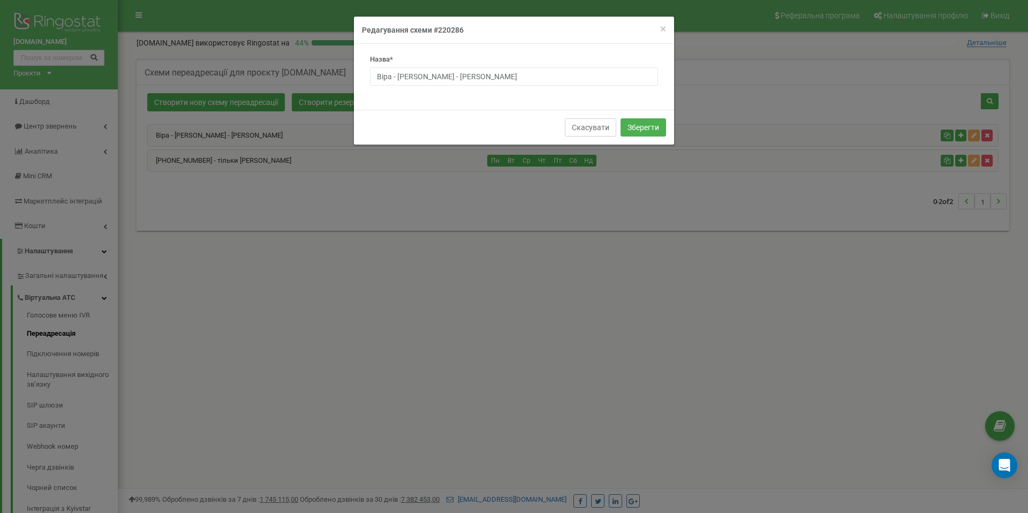
click at [592, 127] on button "Скасувати" at bounding box center [590, 127] width 51 height 18
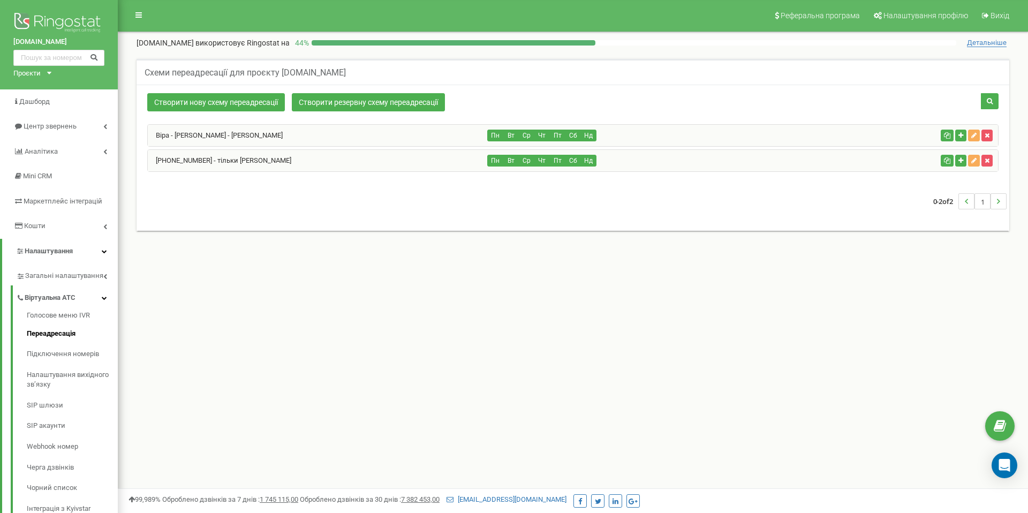
click at [231, 133] on div "Віра - Віталій - Павло" at bounding box center [318, 135] width 340 height 21
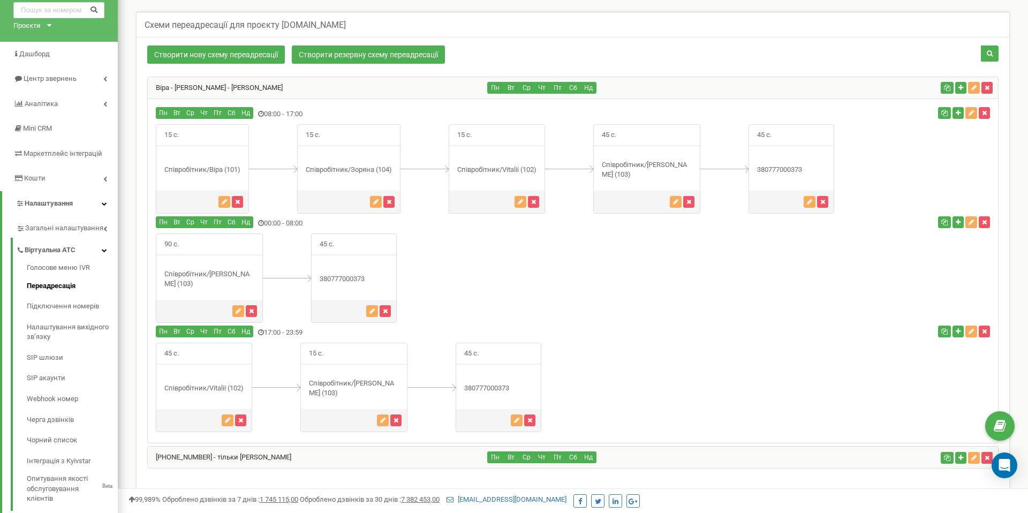
scroll to position [49, 0]
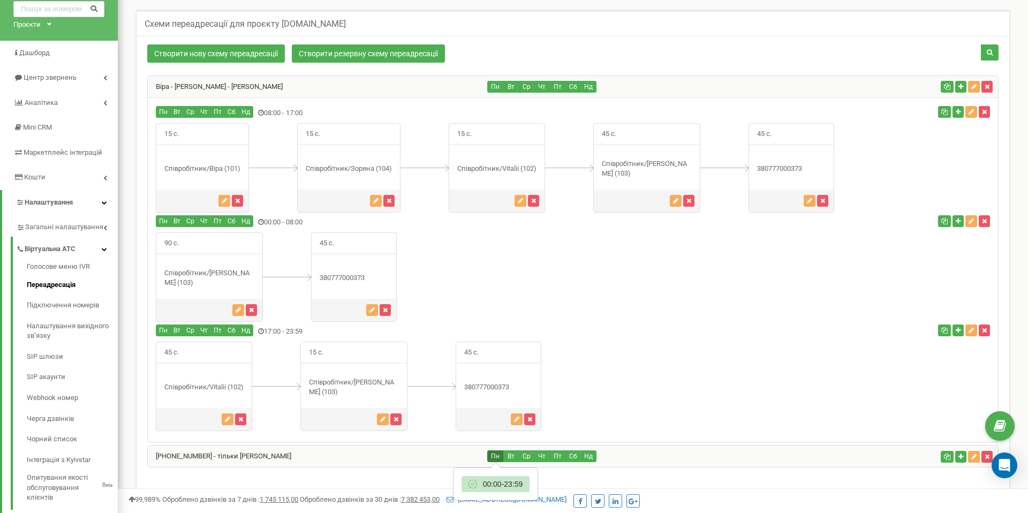
click at [491, 450] on button "Пн" at bounding box center [495, 456] width 16 height 12
click at [468, 445] on div "+380681885850 - тільки Павло" at bounding box center [318, 455] width 340 height 21
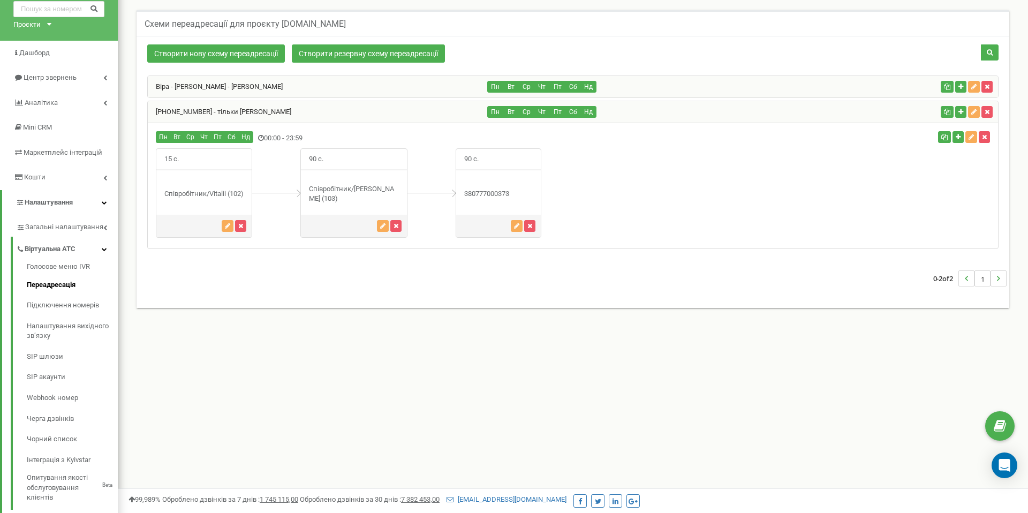
click at [433, 115] on div "+380681885850 - тільки Павло" at bounding box center [318, 111] width 340 height 21
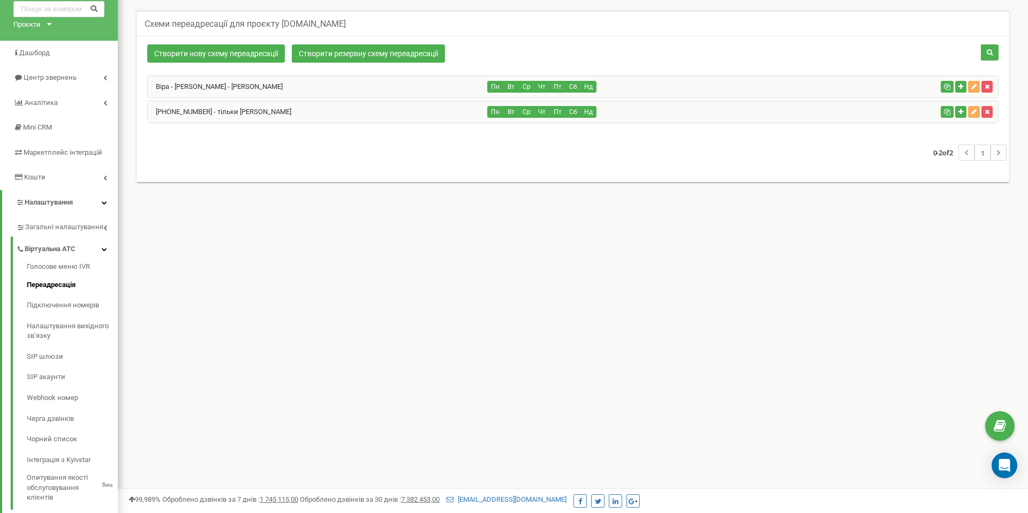
click at [433, 116] on div "+380681885850 - тільки Павло" at bounding box center [318, 111] width 340 height 21
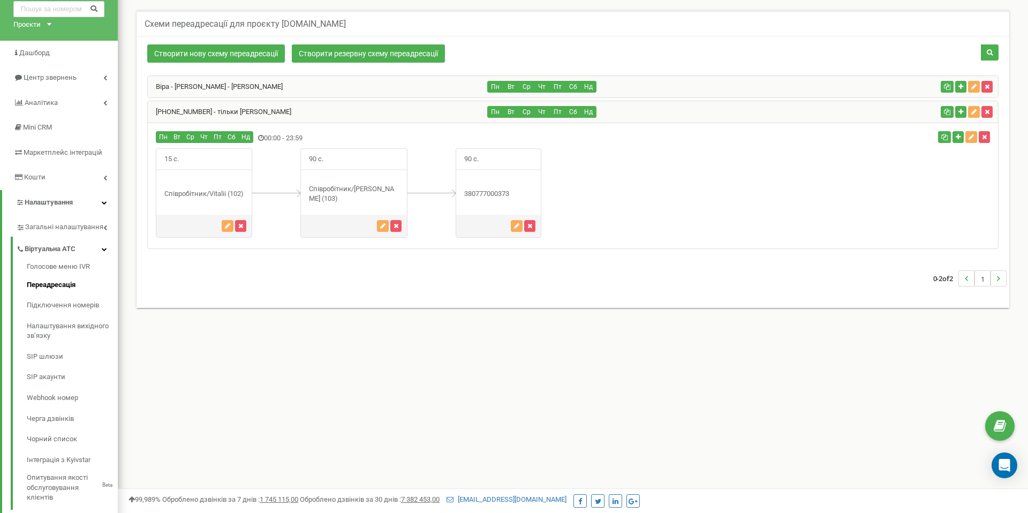
scroll to position [53, 0]
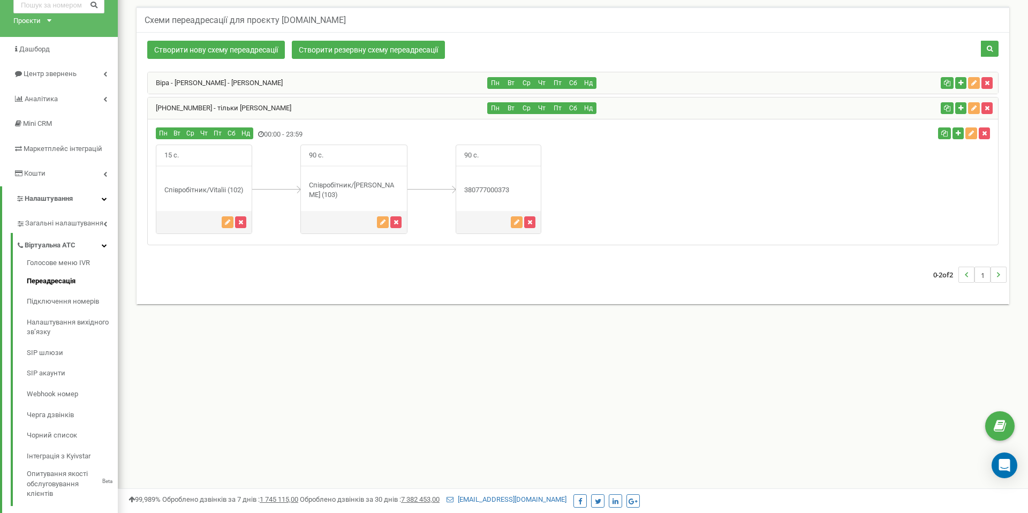
click at [431, 90] on div "Віра - Віталій - Павло" at bounding box center [318, 82] width 340 height 21
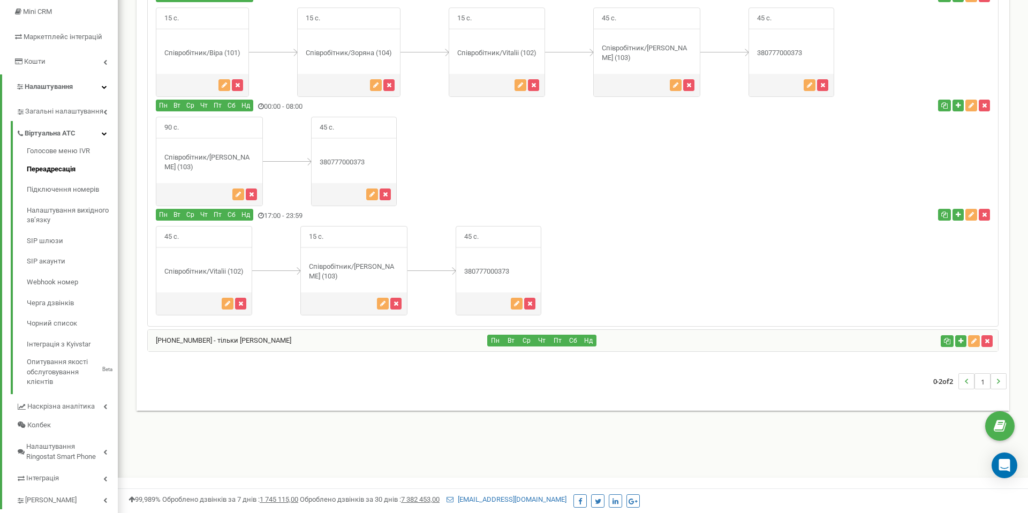
scroll to position [174, 0]
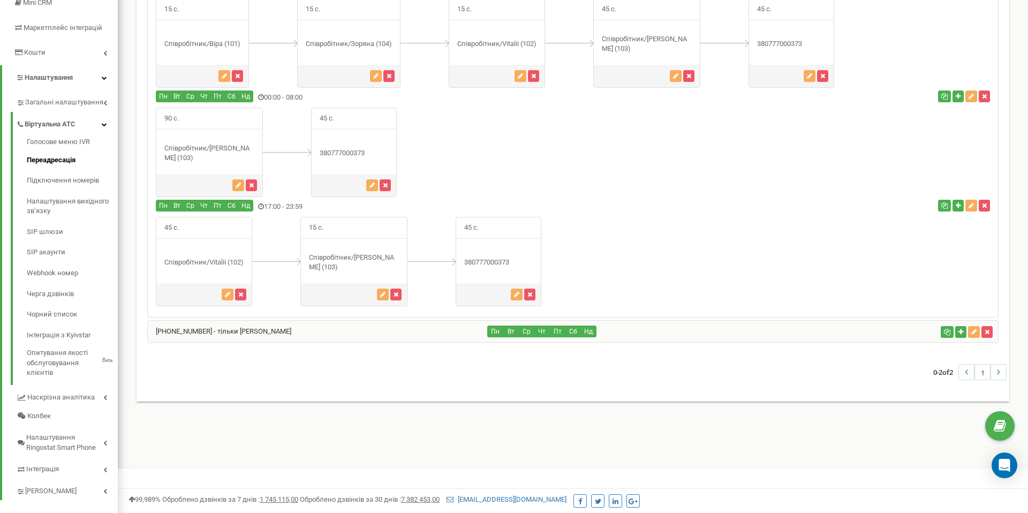
click at [455, 321] on div "+380681885850 - тільки Павло" at bounding box center [318, 331] width 340 height 21
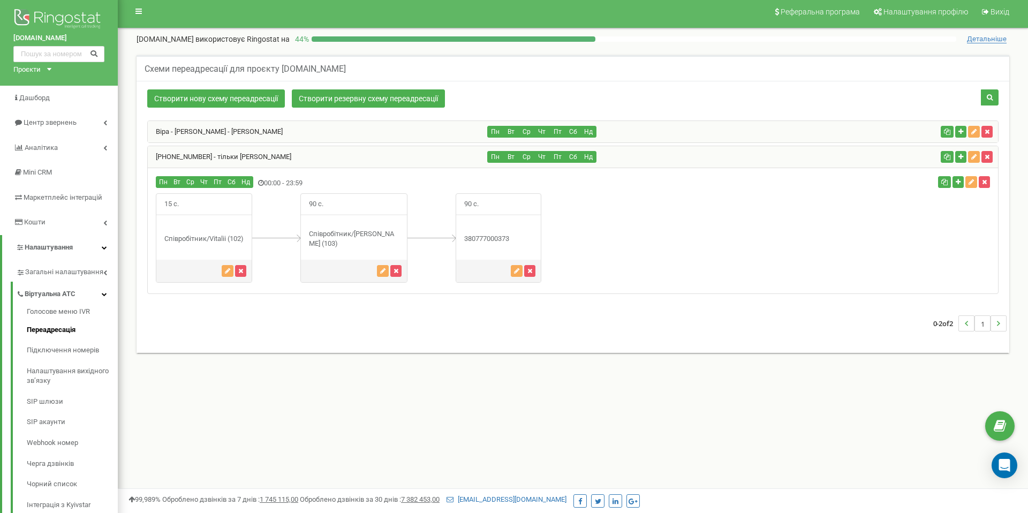
scroll to position [5, 0]
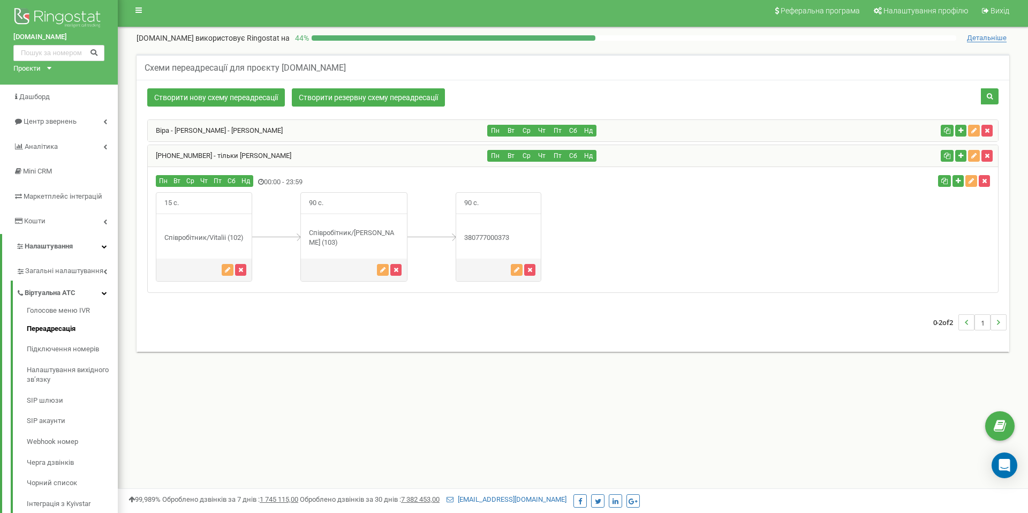
click at [423, 139] on div "Віра - Віталій - Павло" at bounding box center [318, 130] width 340 height 21
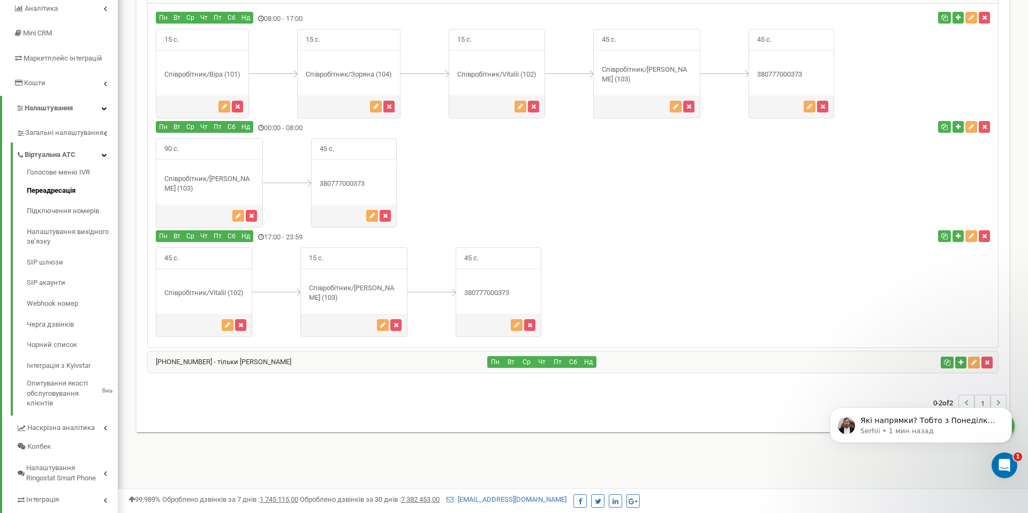
scroll to position [145, 0]
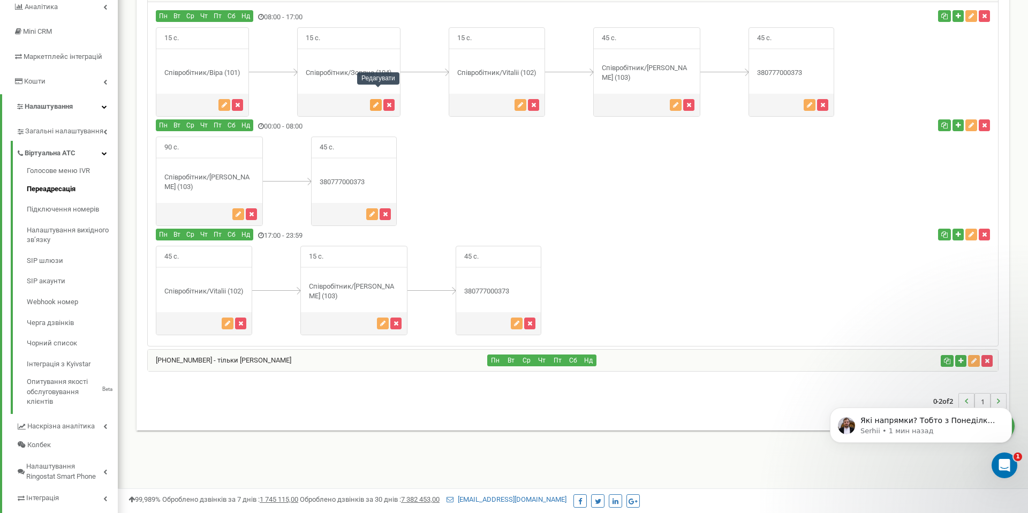
click at [375, 99] on button "button" at bounding box center [376, 105] width 12 height 12
click at [377, 102] on icon "button" at bounding box center [375, 105] width 5 height 6
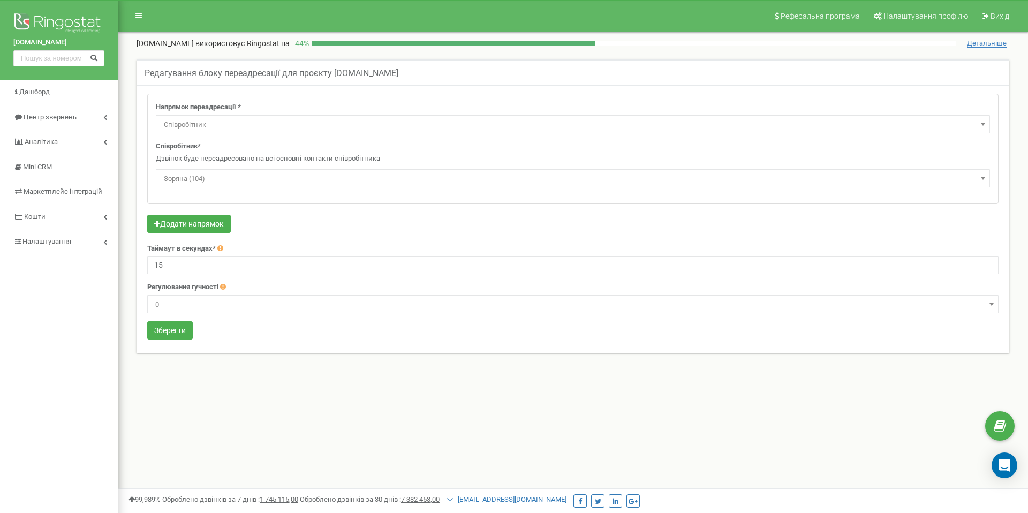
select select "Employee"
select select "437131"
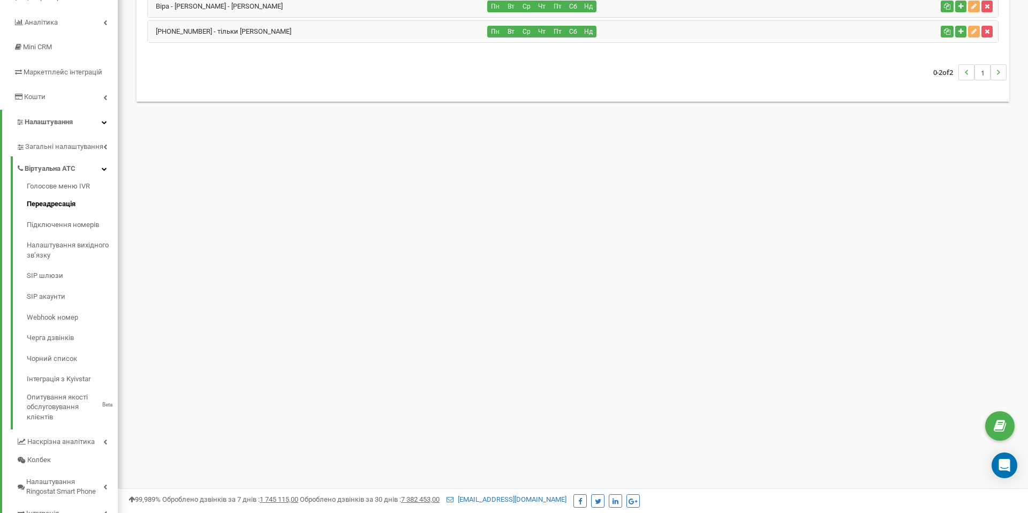
click at [255, 33] on div "[PHONE_NUMBER] - тільки [PERSON_NAME]" at bounding box center [318, 31] width 340 height 21
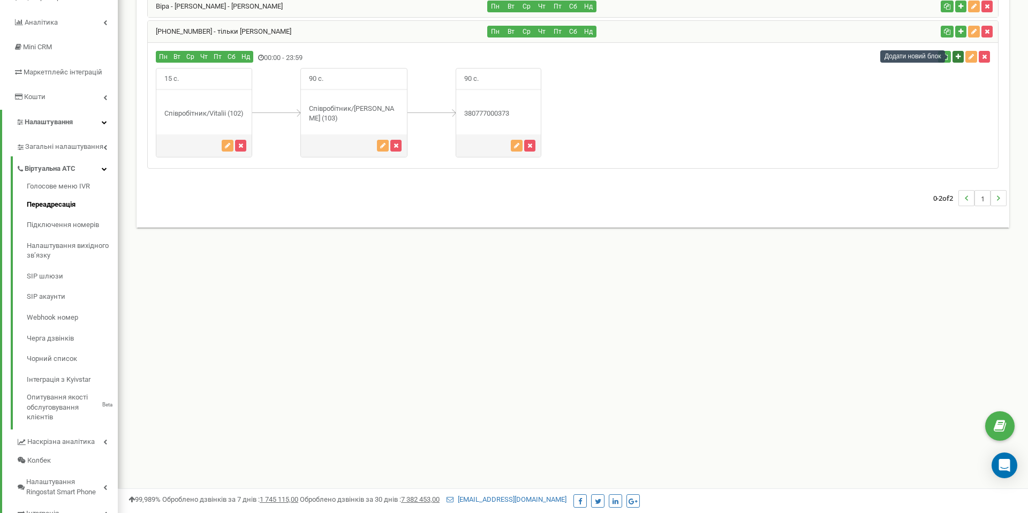
click at [957, 59] on icon "button" at bounding box center [957, 57] width 5 height 6
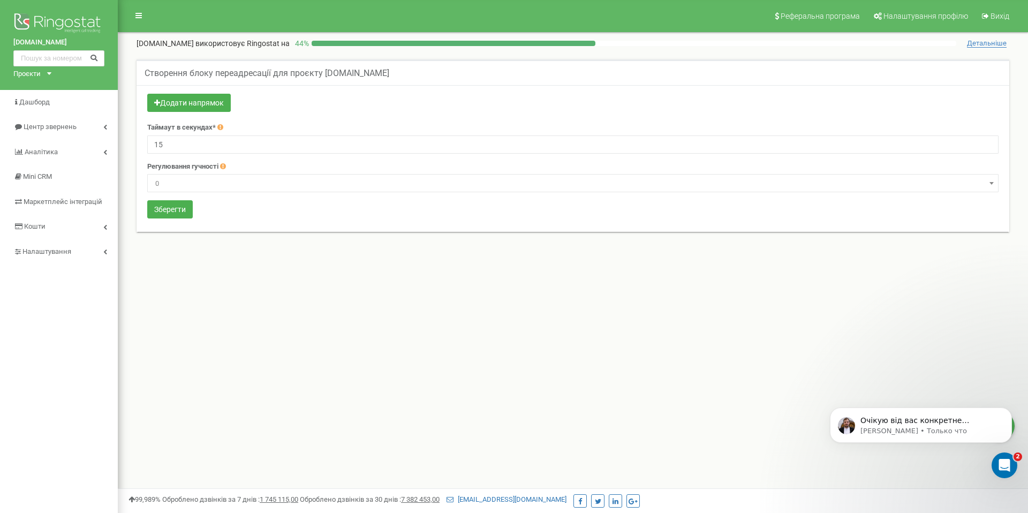
click at [227, 154] on form "Додати напрямок Таймаут в секундах* 15 Регулювання гучності -9" at bounding box center [572, 157] width 851 height 127
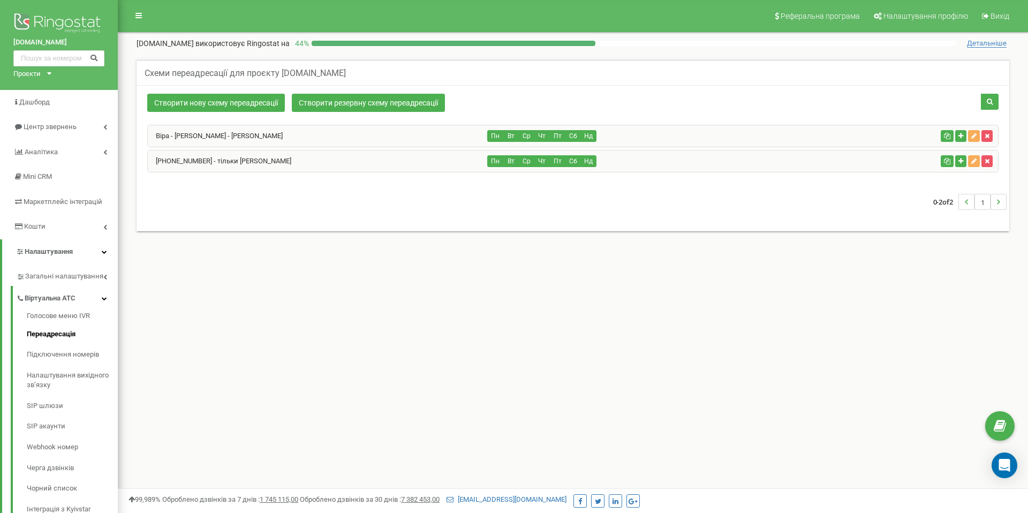
click at [259, 135] on div "Віра - [PERSON_NAME] - [PERSON_NAME]" at bounding box center [318, 135] width 340 height 21
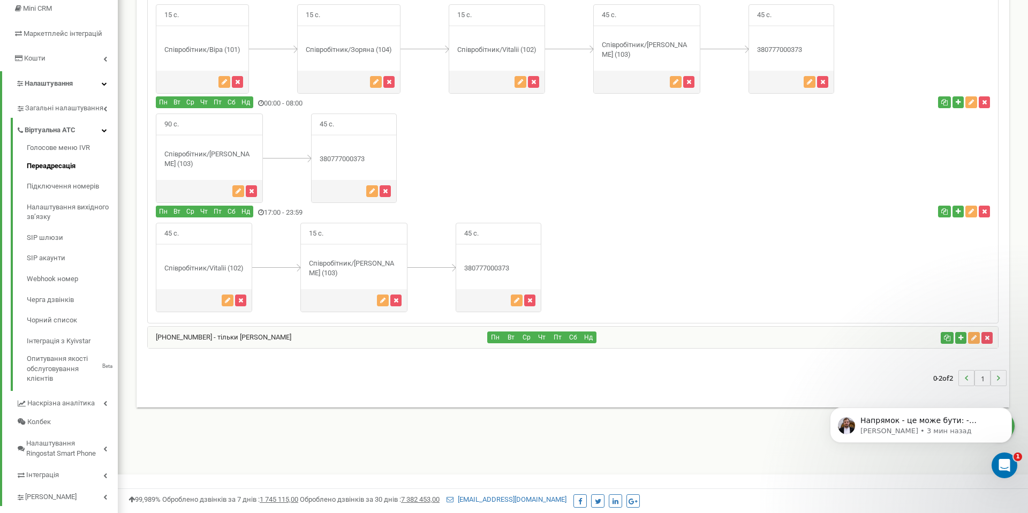
scroll to position [188, 0]
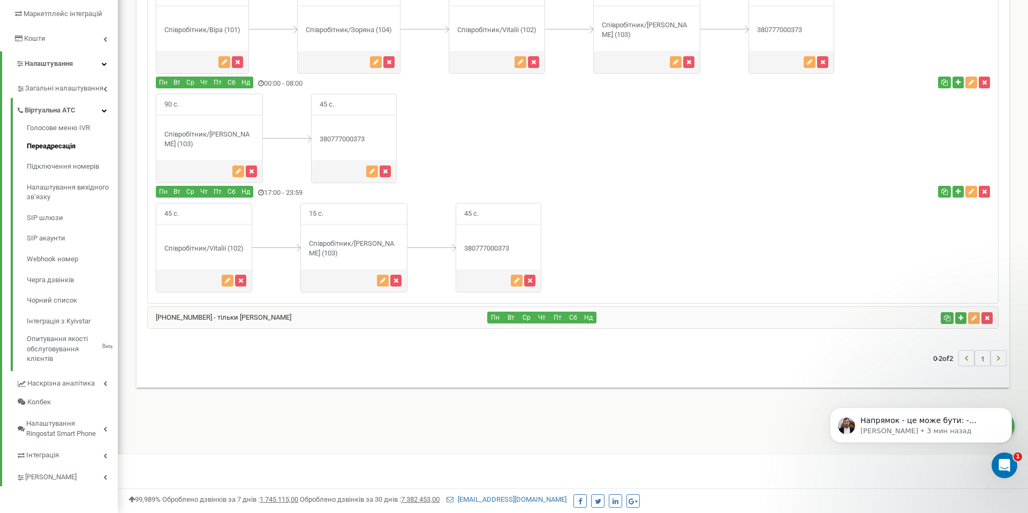
click at [350, 307] on div "[PHONE_NUMBER] - тільки [PERSON_NAME]" at bounding box center [318, 317] width 340 height 21
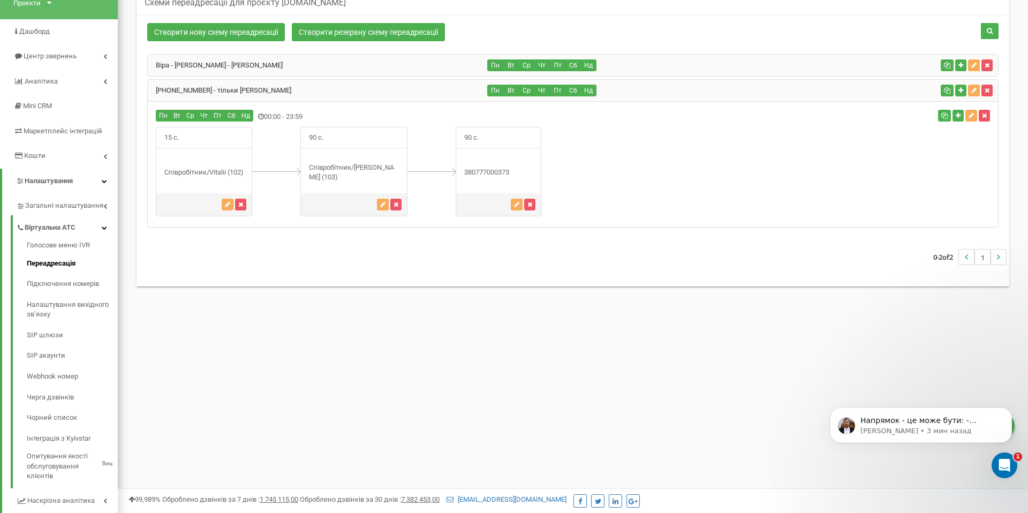
scroll to position [74, 0]
